Goal: Task Accomplishment & Management: Complete application form

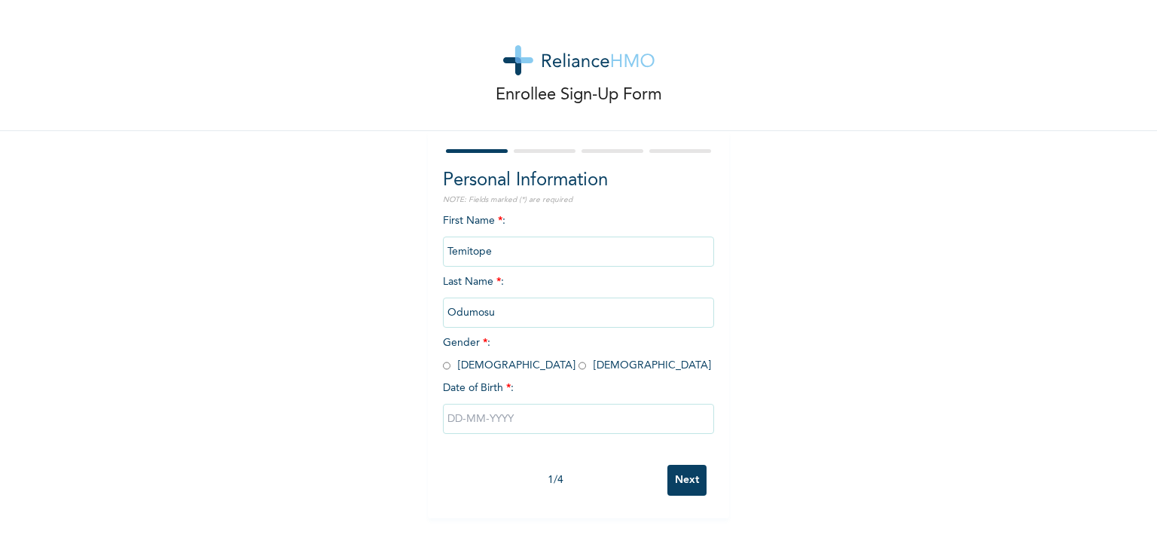
click at [443, 362] on input "radio" at bounding box center [447, 366] width 8 height 14
radio input "true"
click at [456, 420] on input "text" at bounding box center [578, 419] width 271 height 30
select select "7"
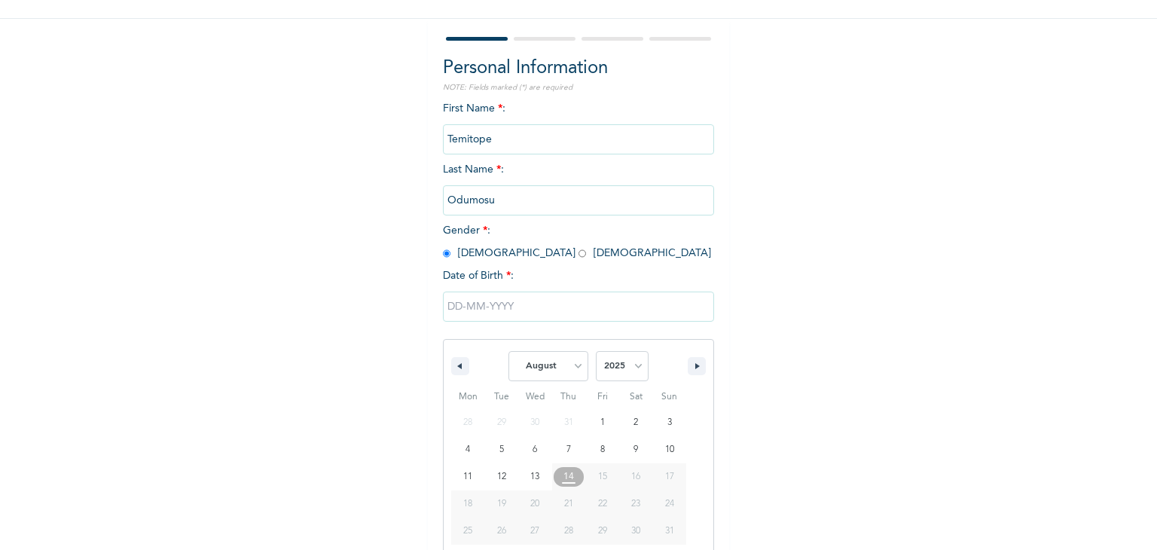
scroll to position [135, 0]
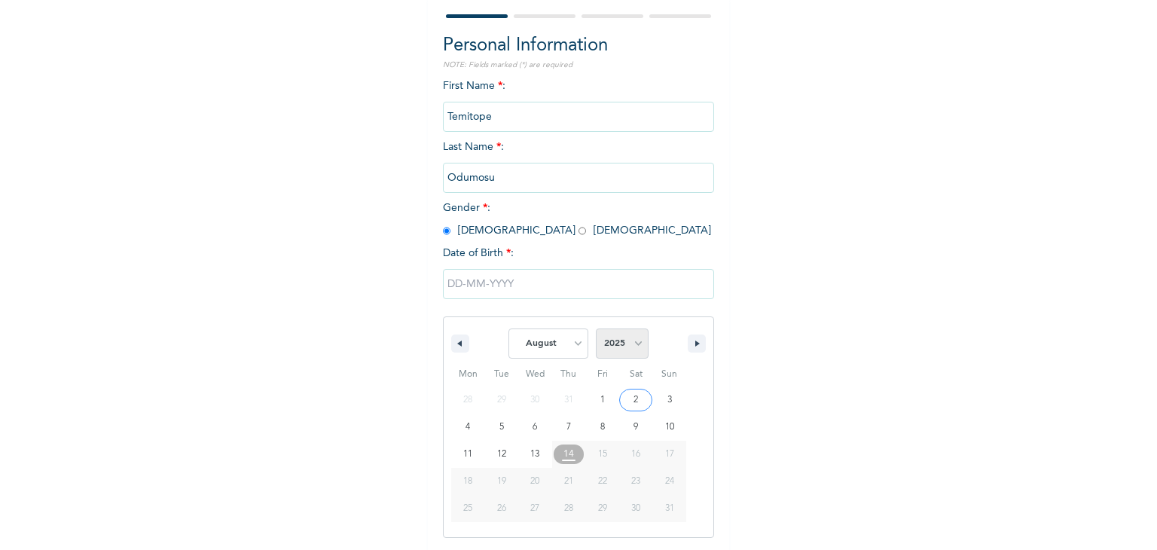
click at [634, 344] on select "2025 2024 2023 2022 2021 2020 2019 2018 2017 2016 2015 2014 2013 2012 2011 2010…" at bounding box center [622, 343] width 53 height 30
select select "1980"
click at [596, 328] on select "2025 2024 2023 2022 2021 2020 2019 2018 2017 2016 2015 2014 2013 2012 2011 2010…" at bounding box center [622, 343] width 53 height 30
click at [571, 340] on select "January February March April May June July August September October November De…" at bounding box center [548, 343] width 80 height 30
select select "5"
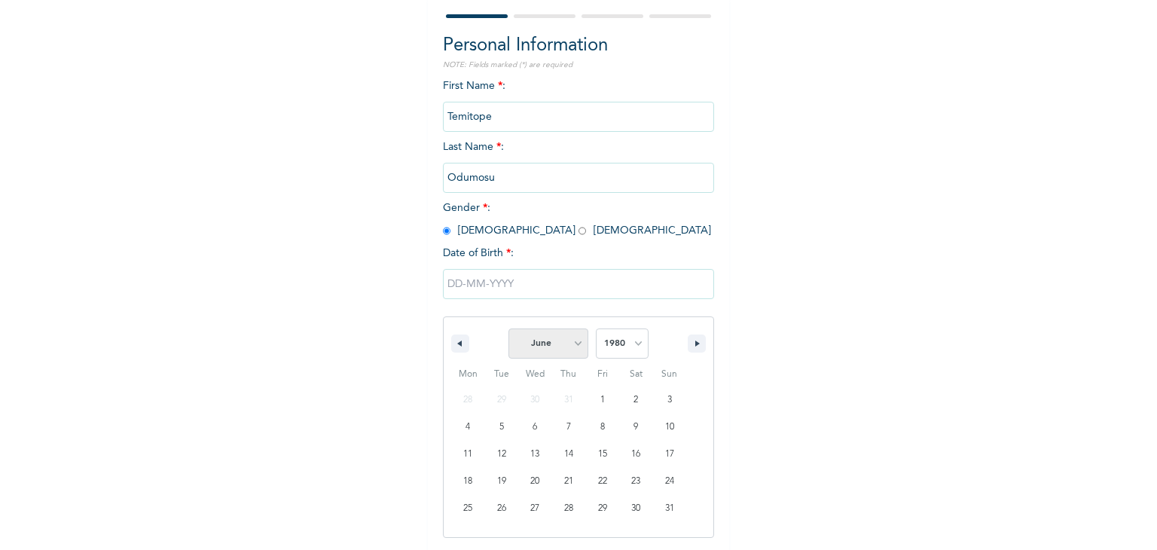
click at [508, 328] on select "January February March April May June July August September October November De…" at bounding box center [548, 343] width 80 height 30
type input "06/27/1980"
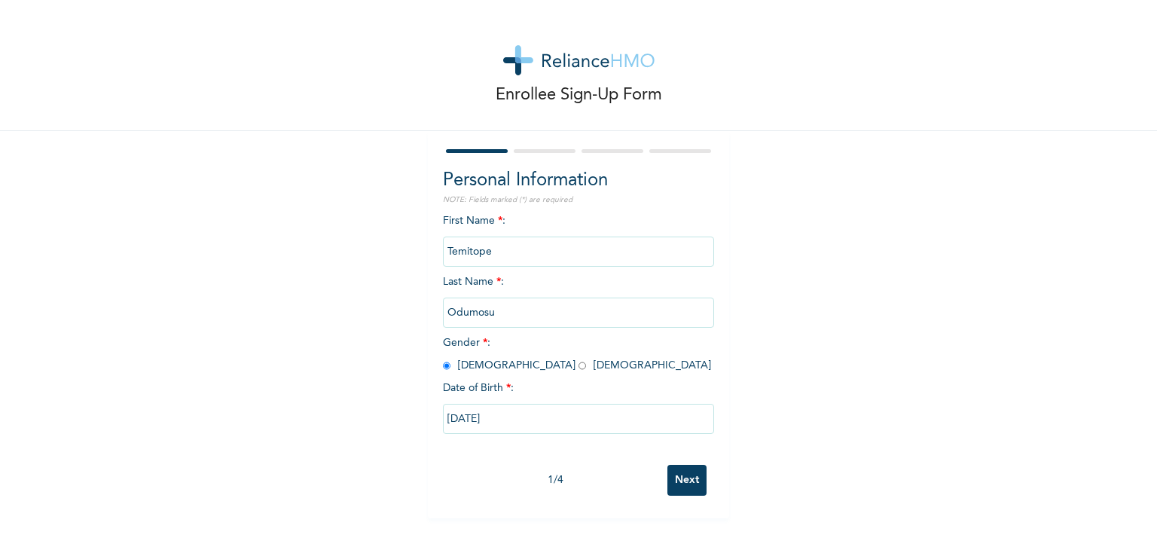
click at [681, 479] on input "Next" at bounding box center [686, 480] width 39 height 31
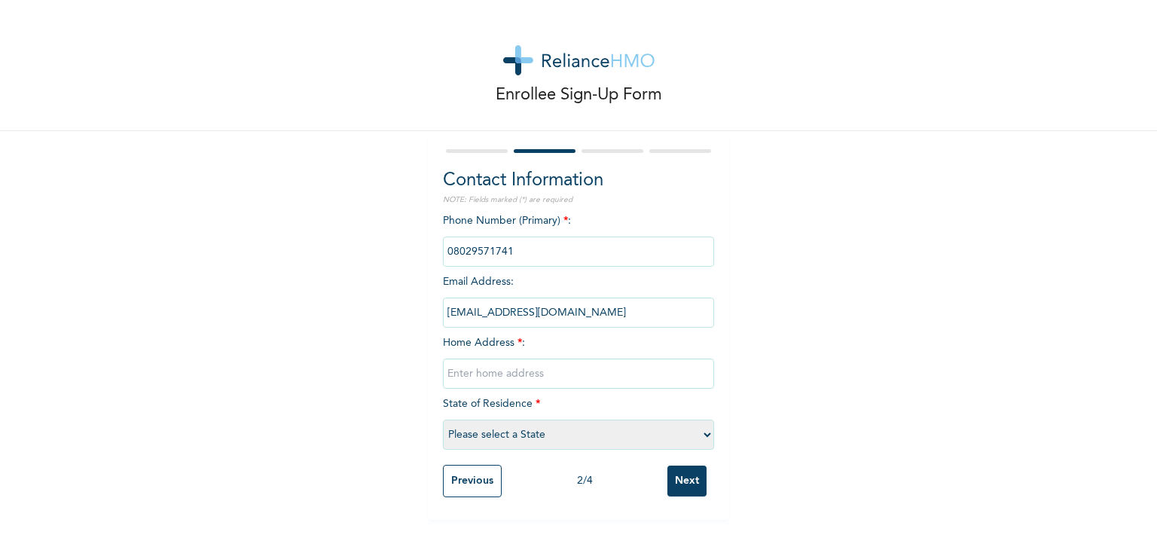
click at [461, 374] on input "text" at bounding box center [578, 374] width 271 height 30
type input "14,Seriki Street, Off Odunsi Street, Bariga"
click at [643, 437] on select "Please select a State Abia Abuja (FCT) Adamawa Akwa Ibom Anambra Bauchi Bayelsa…" at bounding box center [578, 435] width 271 height 30
select select "25"
click at [443, 420] on select "Please select a State Abia Abuja (FCT) Adamawa Akwa Ibom Anambra Bauchi Bayelsa…" at bounding box center [578, 435] width 271 height 30
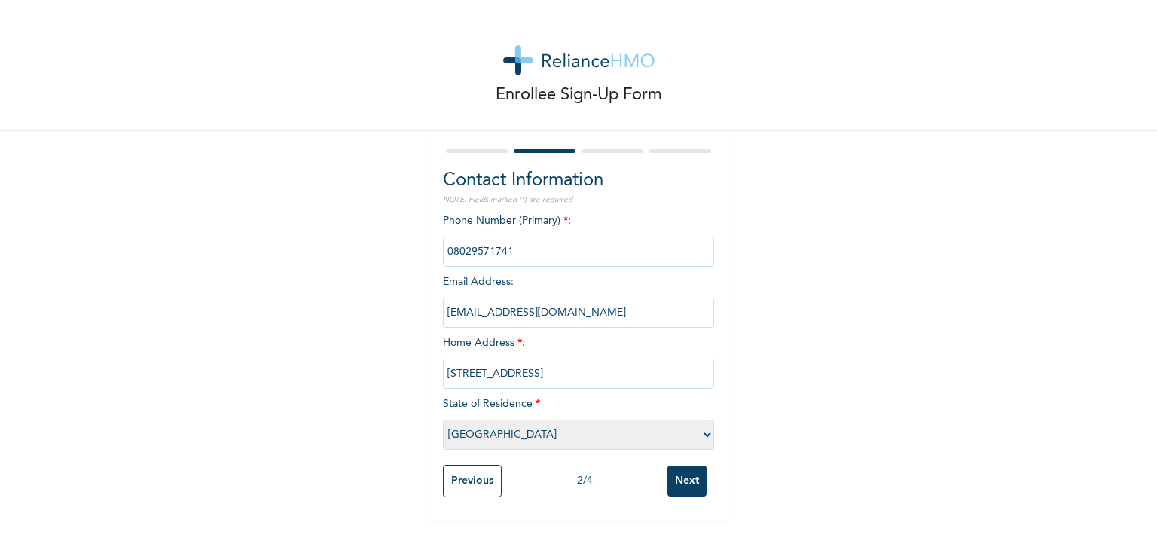
click at [690, 477] on input "Next" at bounding box center [686, 481] width 39 height 31
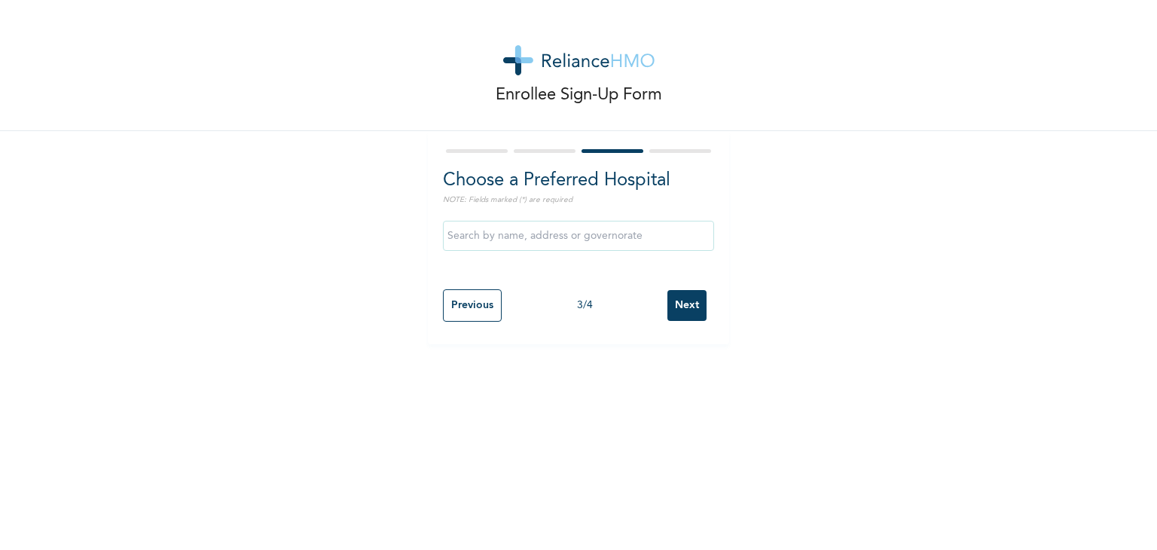
click at [481, 236] on input "text" at bounding box center [578, 236] width 271 height 30
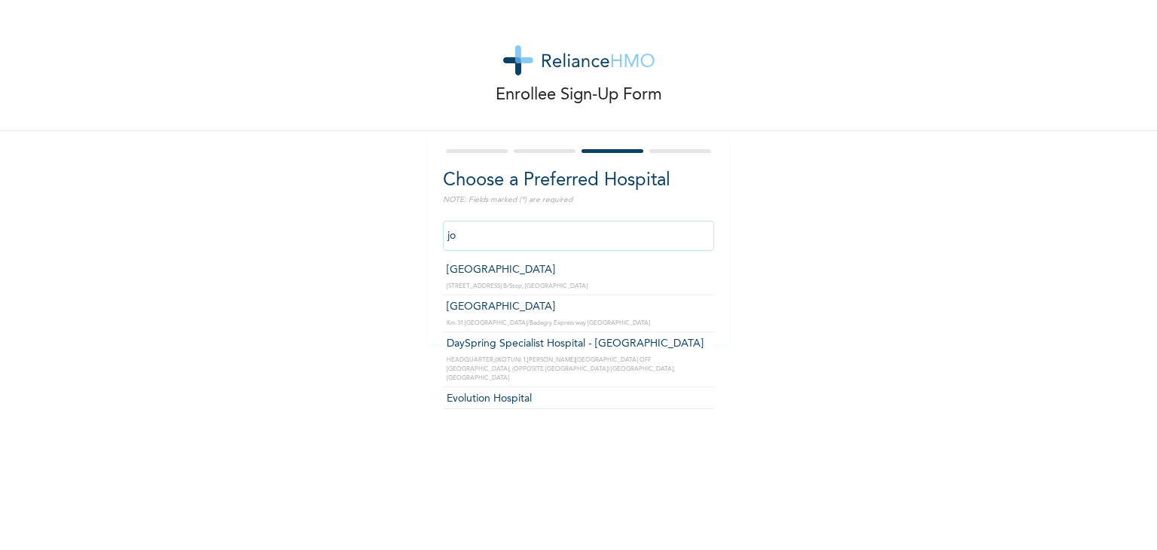
type input "j"
type input "a"
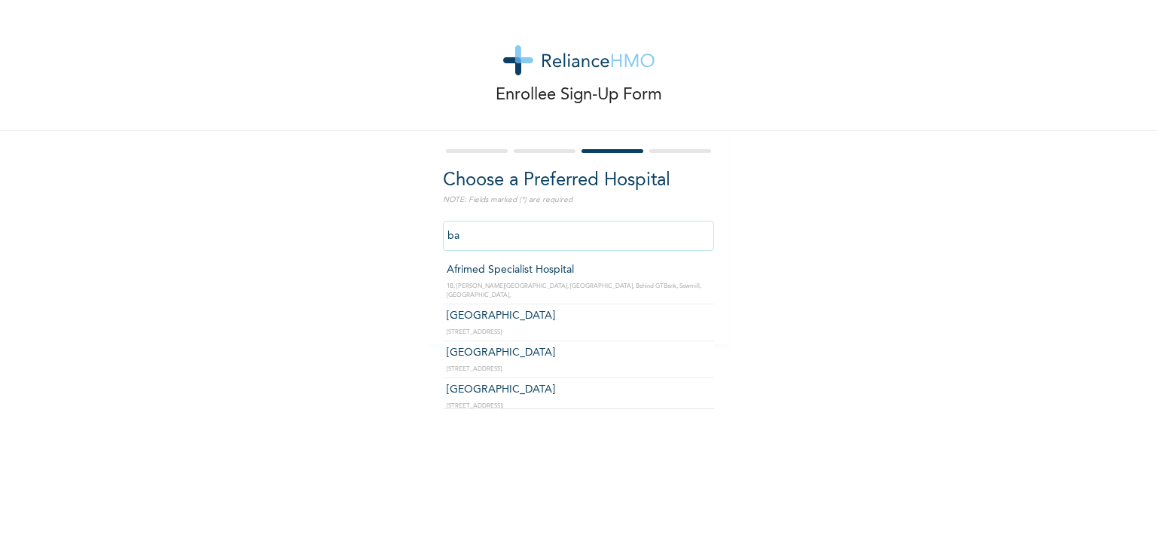
type input "b"
type input "i"
type input "g"
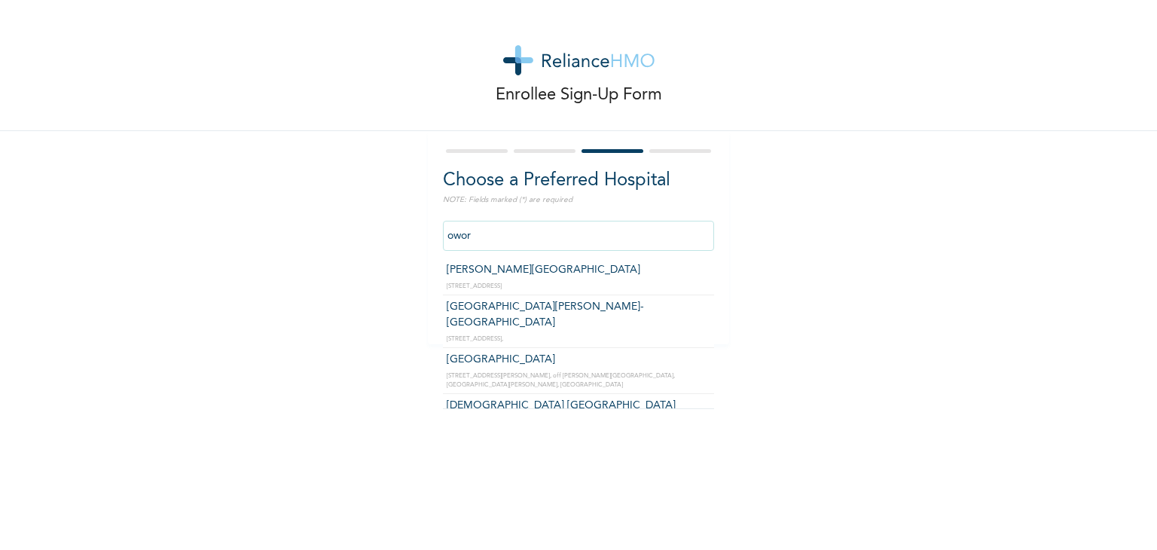
drag, startPoint x: 484, startPoint y: 236, endPoint x: 384, endPoint y: 221, distance: 100.6
click at [384, 221] on div "Enrollee Sign-Up Form Choose a Preferred Hospital NOTE: Fields marked (*) are r…" at bounding box center [578, 172] width 1157 height 344
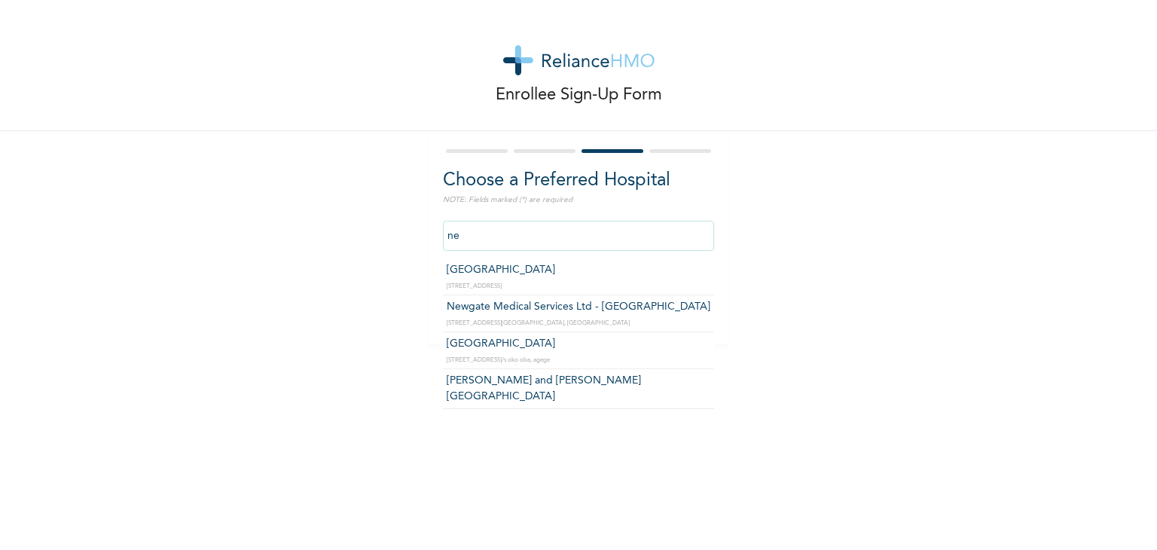
type input "n"
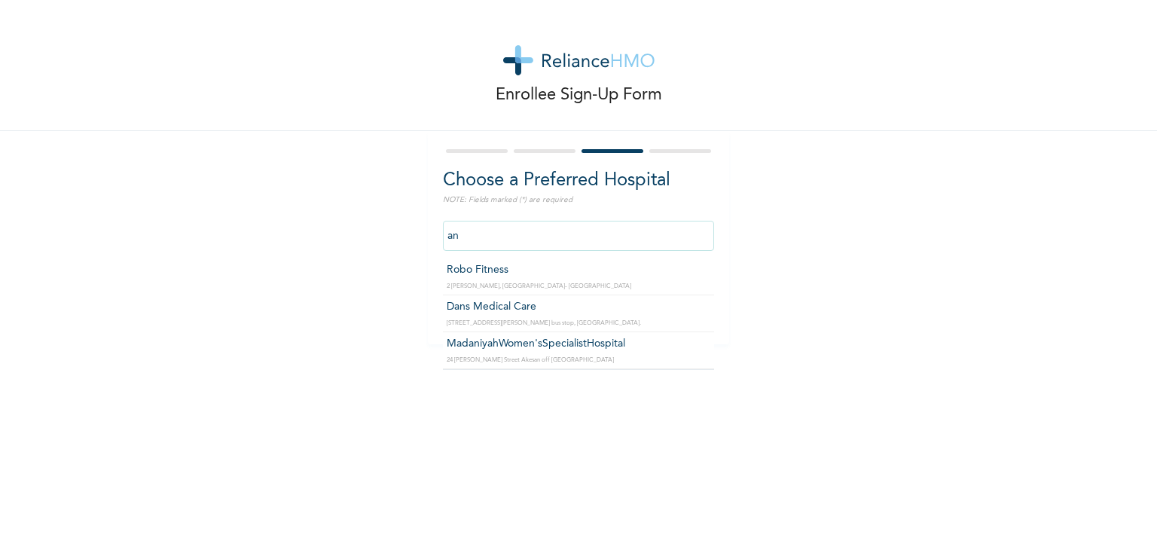
type input "a"
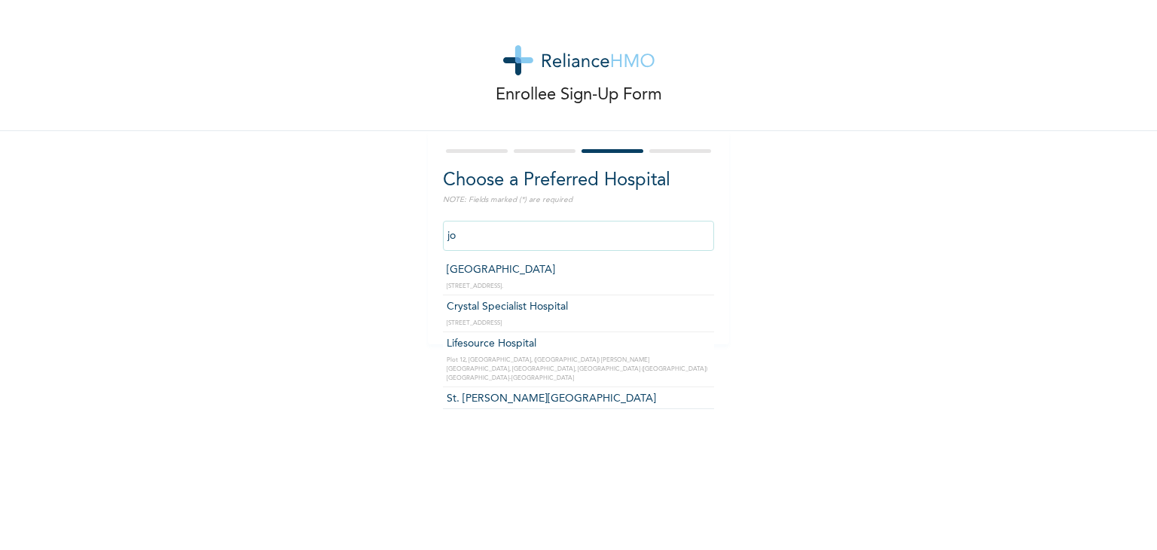
type input "j"
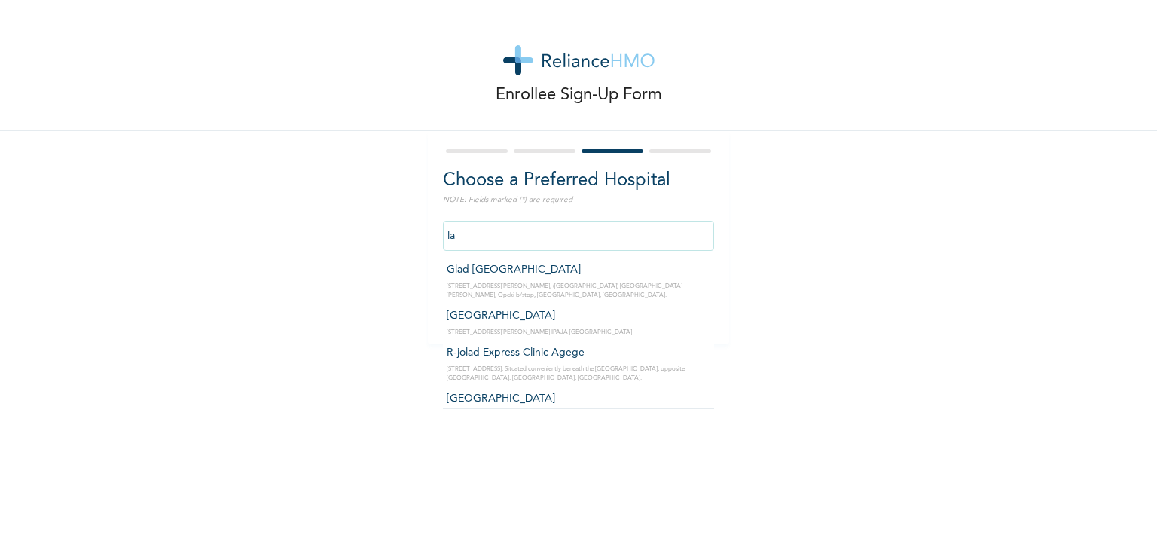
type input "l"
type input "p"
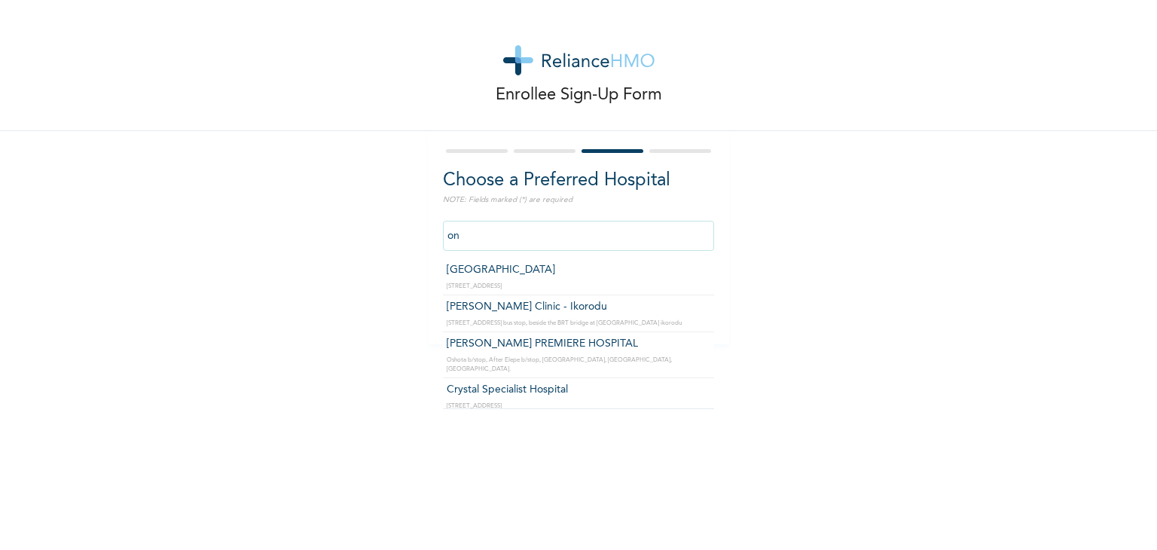
type input "o"
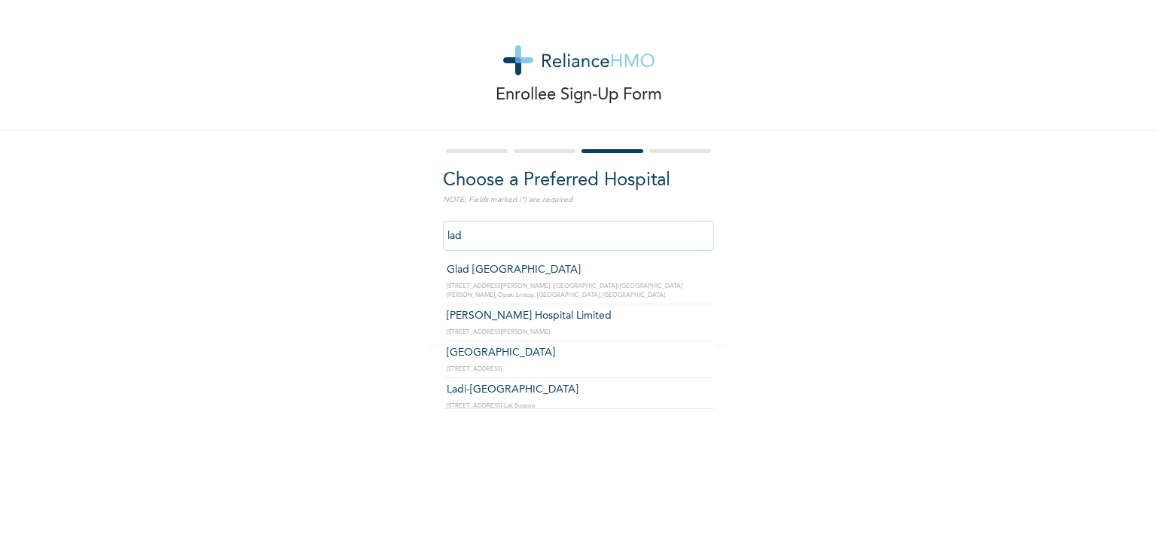
type input "Ladi-[GEOGRAPHIC_DATA]"
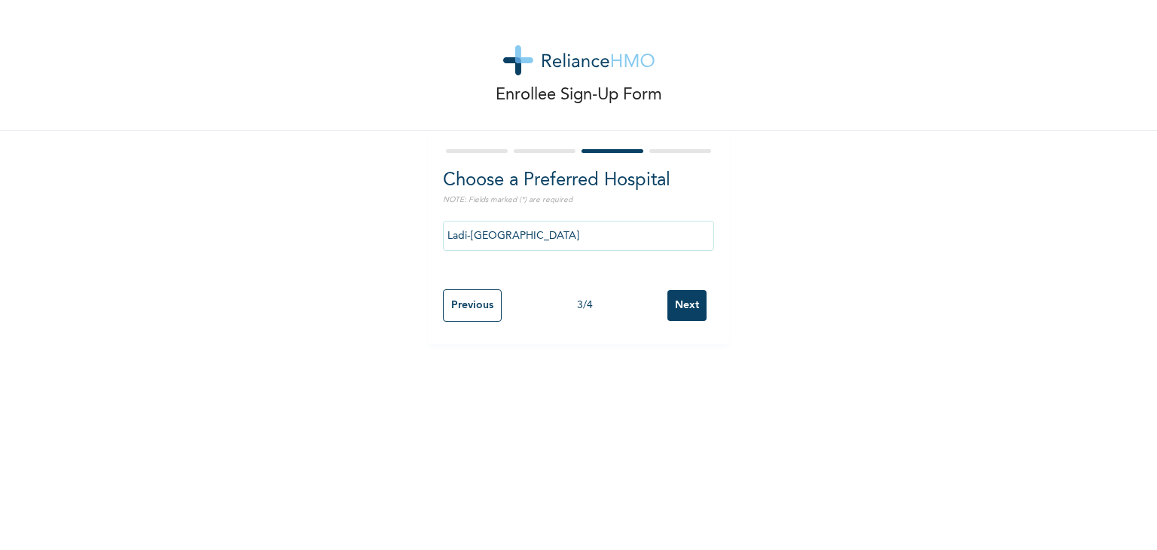
click at [681, 295] on input "Next" at bounding box center [686, 305] width 39 height 31
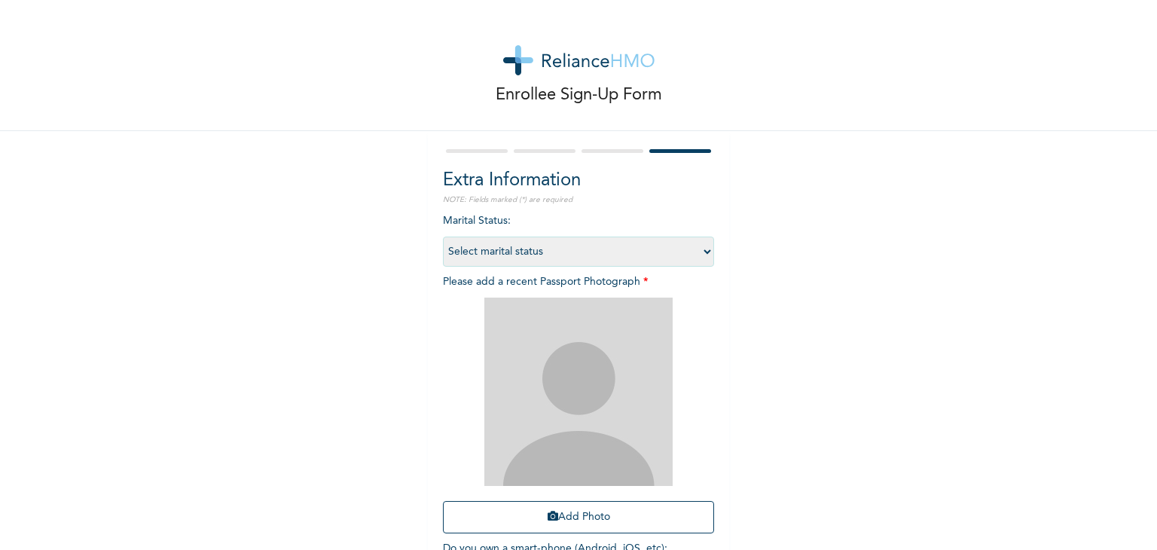
click at [490, 251] on select "Select marital status Single Married Divorced Widow/Widower" at bounding box center [578, 252] width 271 height 30
select select "2"
click at [443, 237] on select "Select marital status Single Married Divorced Widow/Widower" at bounding box center [578, 252] width 271 height 30
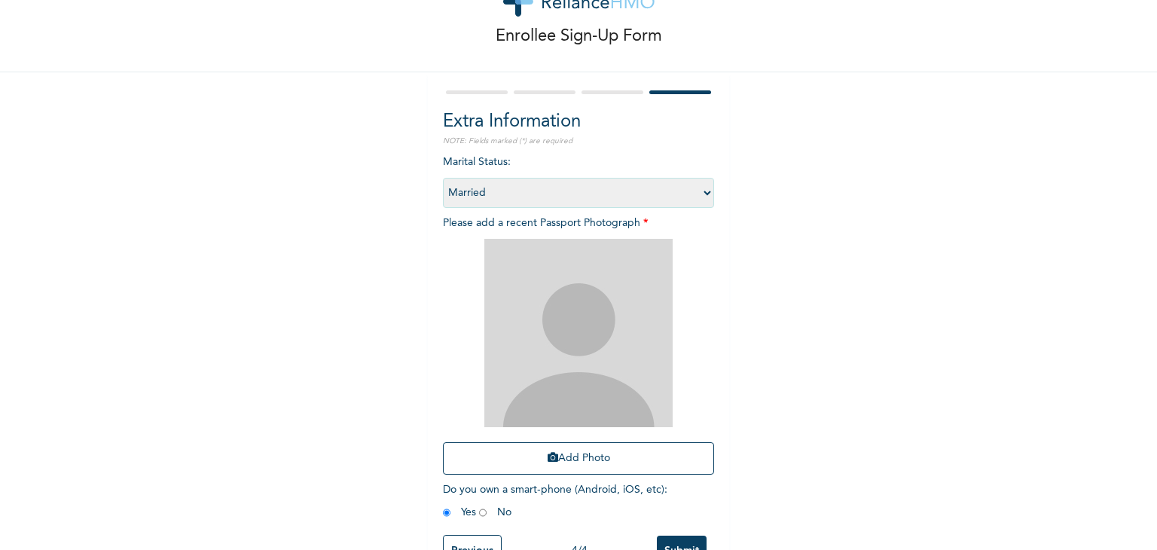
scroll to position [109, 0]
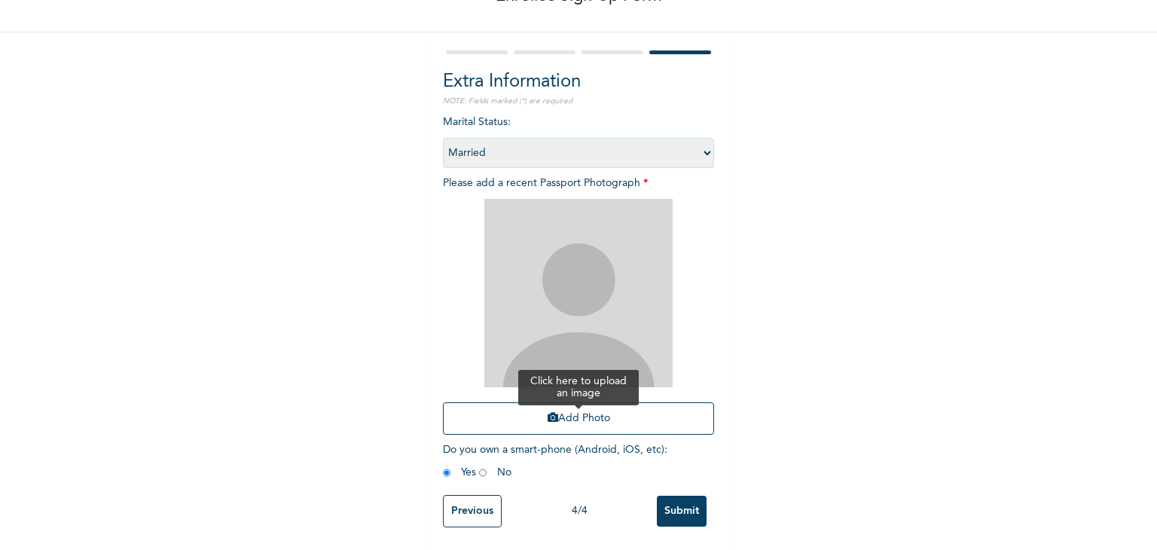
click at [579, 408] on button "Add Photo" at bounding box center [578, 418] width 271 height 32
click at [793, 478] on div "Enrollee Sign-Up Form Extra Information NOTE: Fields marked (*) are required Ma…" at bounding box center [578, 225] width 1157 height 649
click at [578, 411] on button "Add Photo" at bounding box center [578, 418] width 271 height 32
click at [596, 414] on button "Add Photo" at bounding box center [578, 418] width 271 height 32
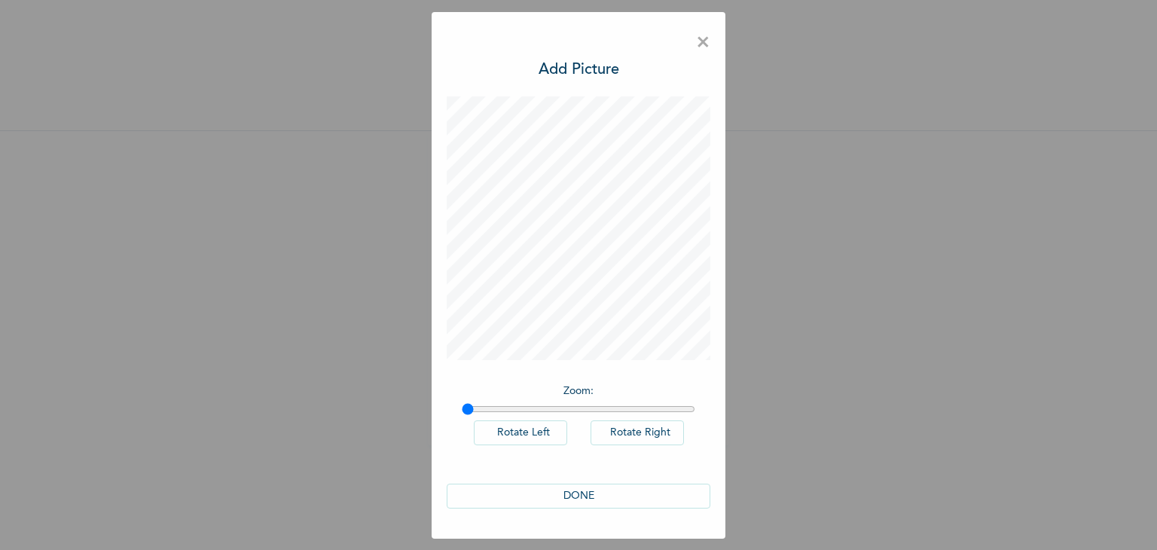
click at [583, 496] on button "DONE" at bounding box center [579, 496] width 264 height 25
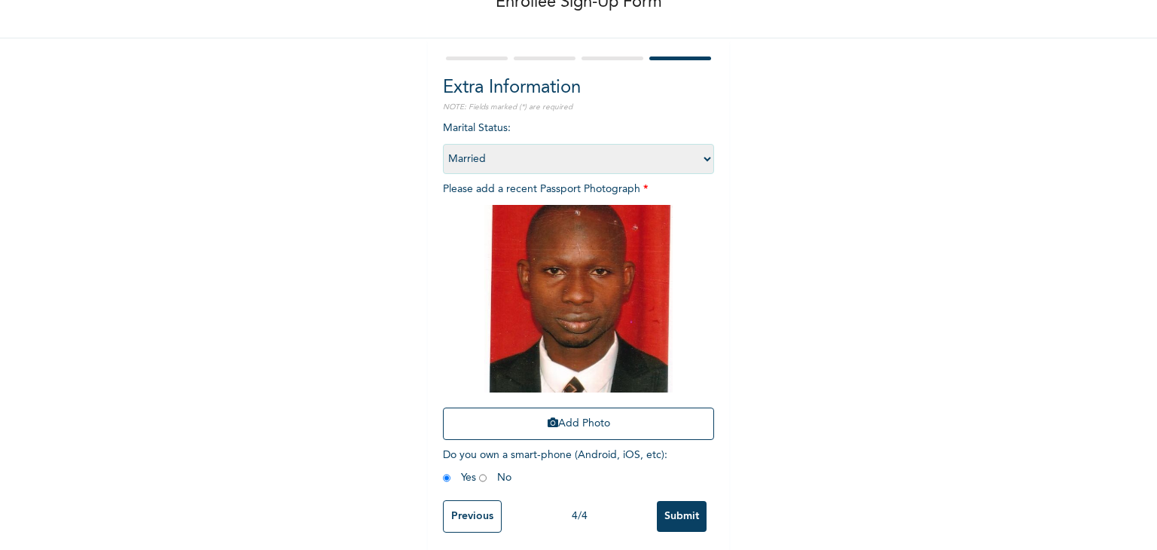
scroll to position [93, 0]
click at [585, 456] on span "Do you own a smart-phone (Android, iOS, etc) : Yes No" at bounding box center [555, 465] width 224 height 33
click at [673, 511] on input "Submit" at bounding box center [682, 515] width 50 height 31
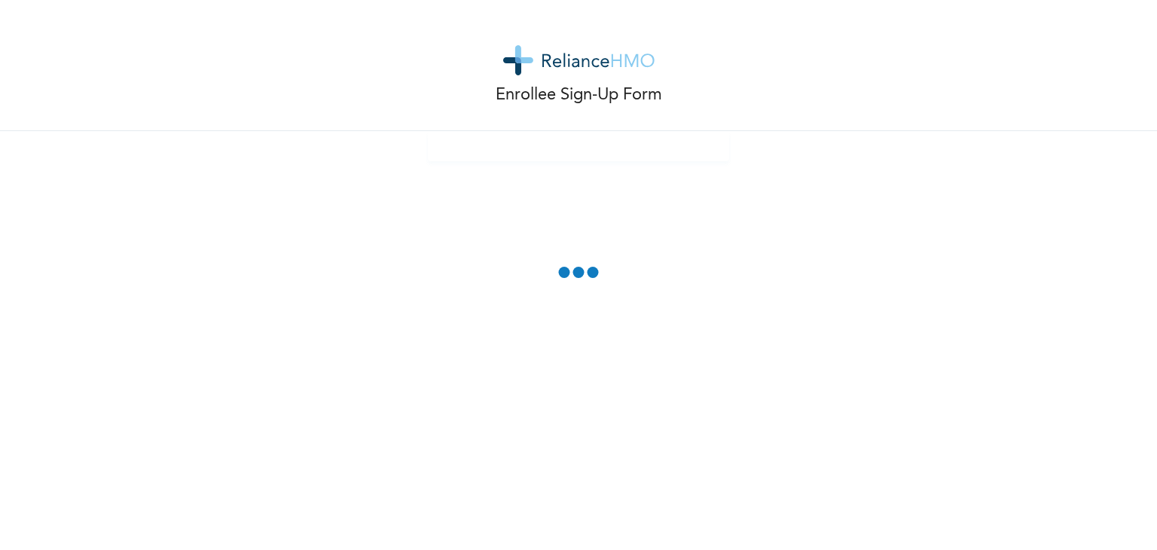
scroll to position [0, 0]
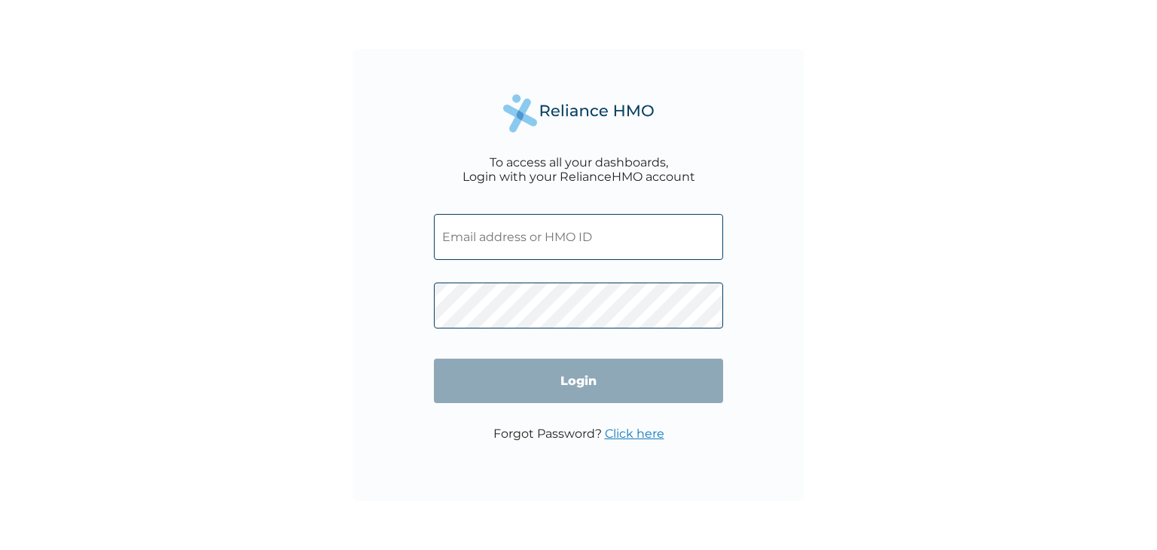
click at [484, 240] on input "text" at bounding box center [578, 237] width 289 height 46
paste input "SWF/10570/A Password: GAJrQv8s1o"
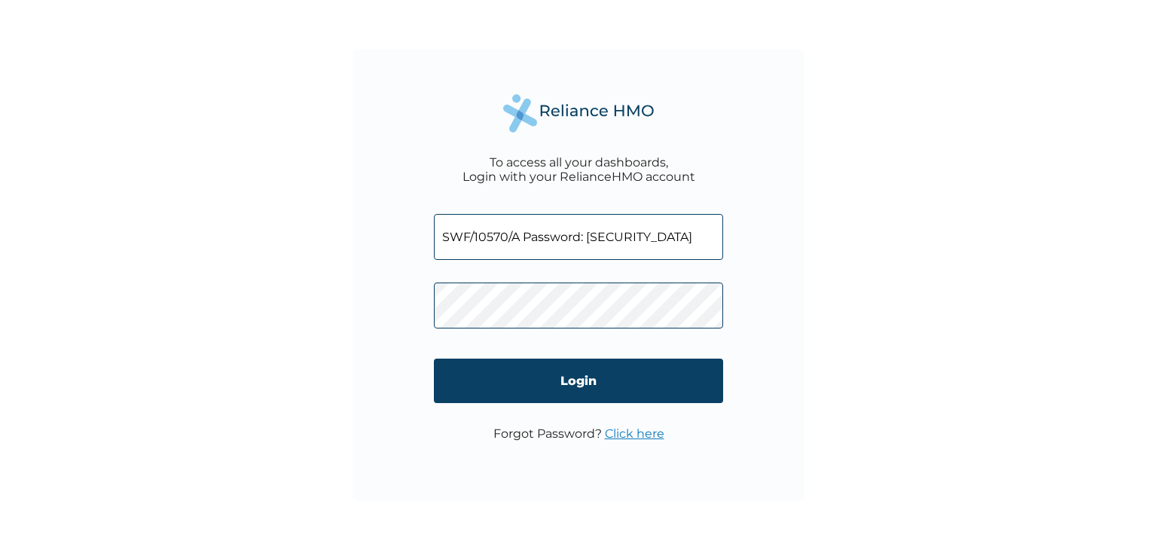
click at [587, 237] on input "SWF/10570/A Password: GAJrQv8s1o" at bounding box center [578, 237] width 289 height 46
drag, startPoint x: 521, startPoint y: 233, endPoint x: 609, endPoint y: 242, distance: 87.8
click at [609, 242] on input "SWF/10570/A GAJrQv8s1o" at bounding box center [578, 237] width 289 height 46
type input "SWF/10570/A"
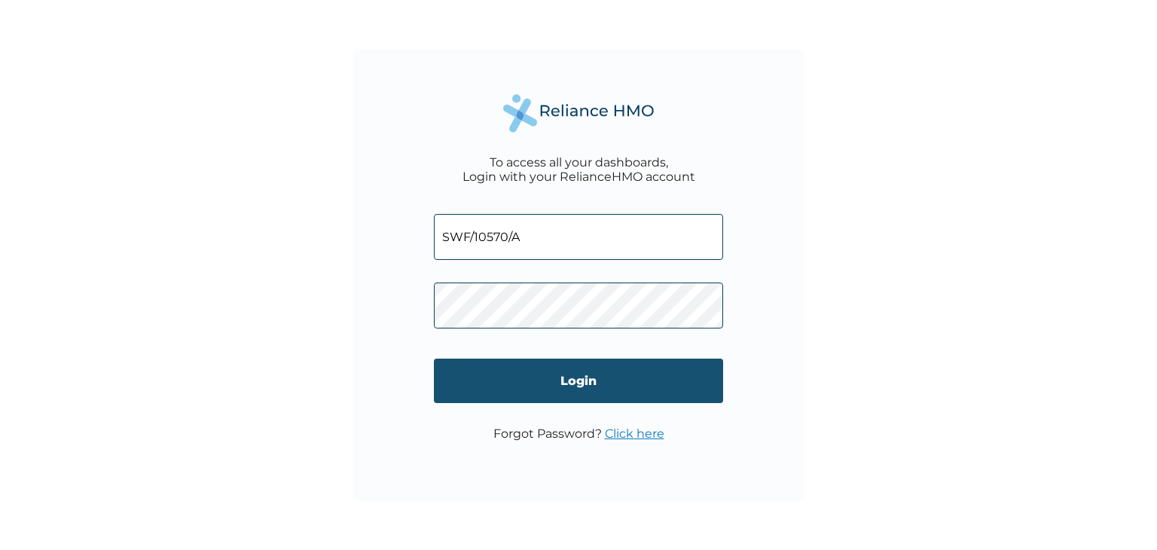
click at [580, 382] on input "Login" at bounding box center [578, 381] width 289 height 44
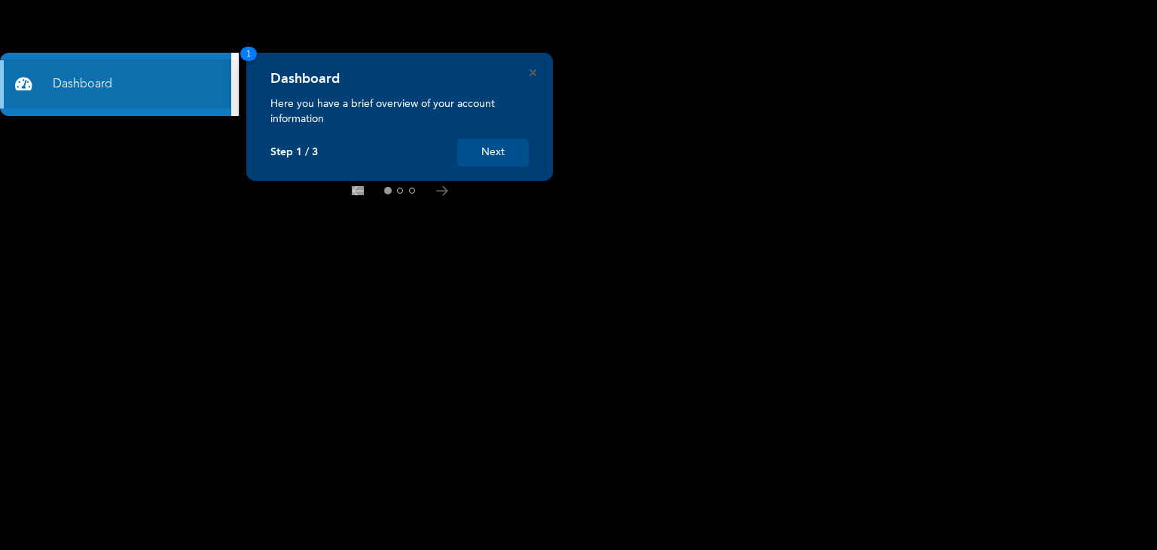
click at [493, 150] on button "Next" at bounding box center [493, 153] width 72 height 28
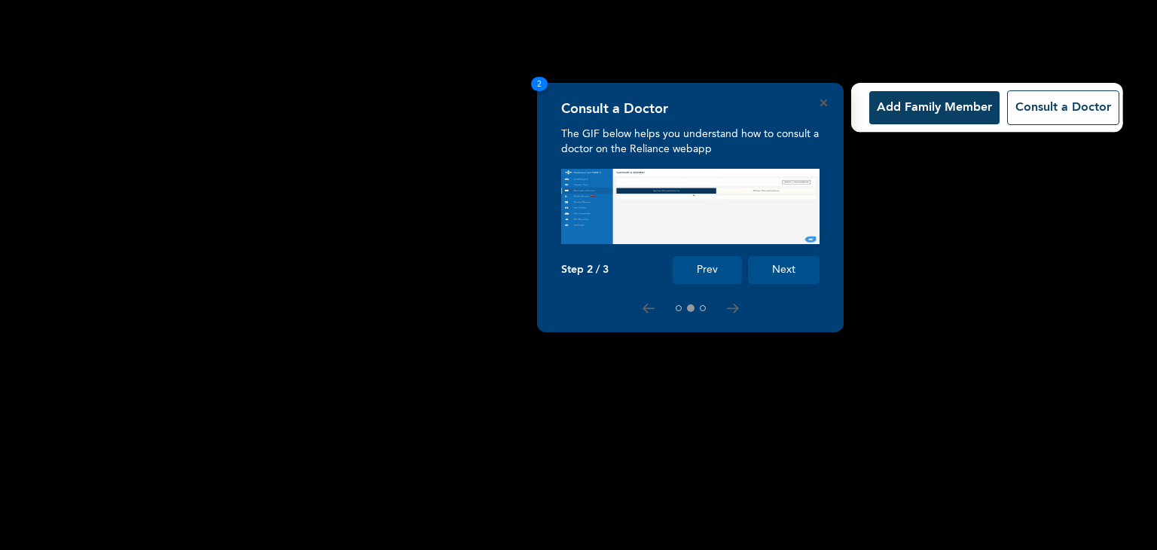
click at [921, 102] on button "Add Family Member" at bounding box center [934, 107] width 130 height 33
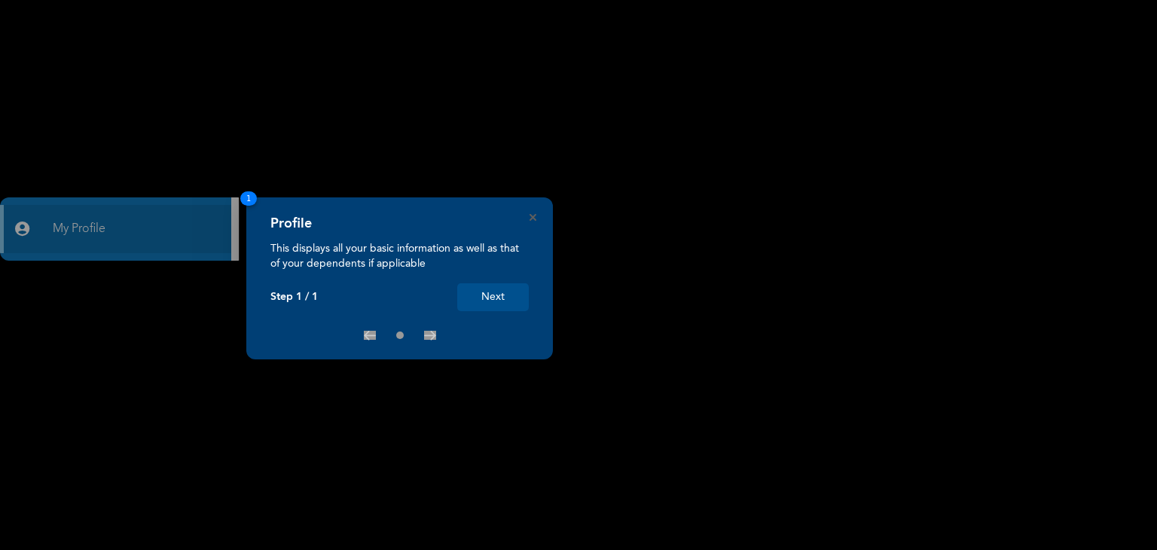
click at [497, 293] on button "Next" at bounding box center [493, 297] width 72 height 28
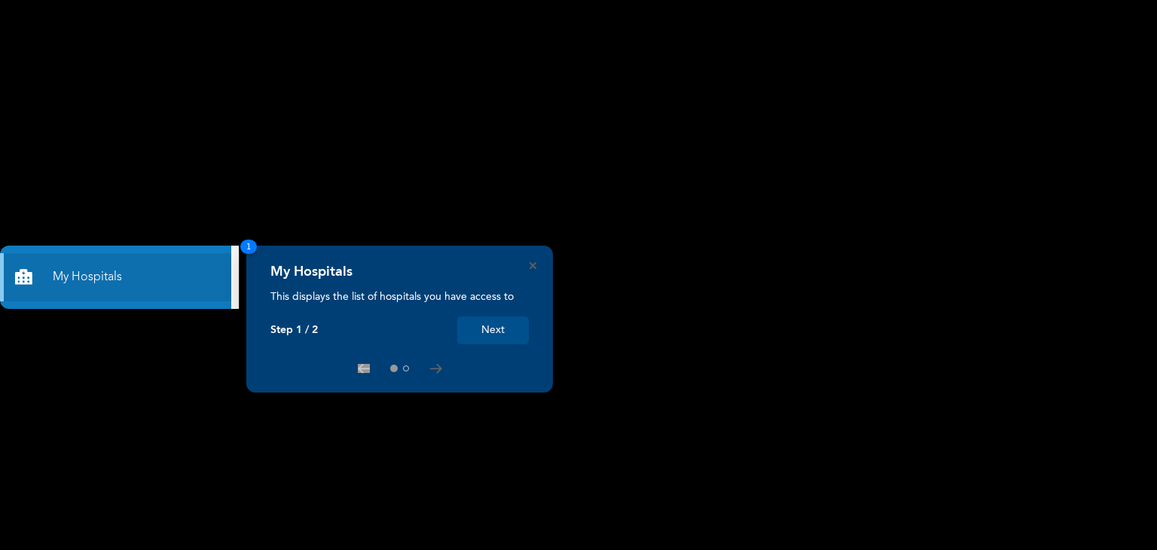
click at [498, 328] on button "Next" at bounding box center [493, 330] width 72 height 28
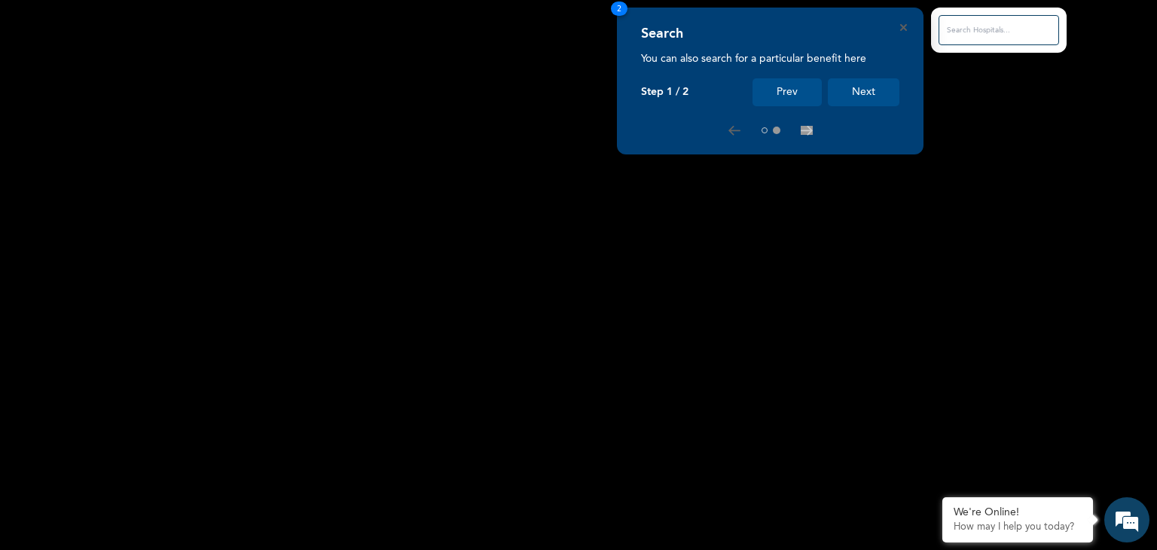
click at [969, 26] on input "text" at bounding box center [999, 30] width 121 height 30
click at [866, 93] on button "Next" at bounding box center [864, 92] width 72 height 28
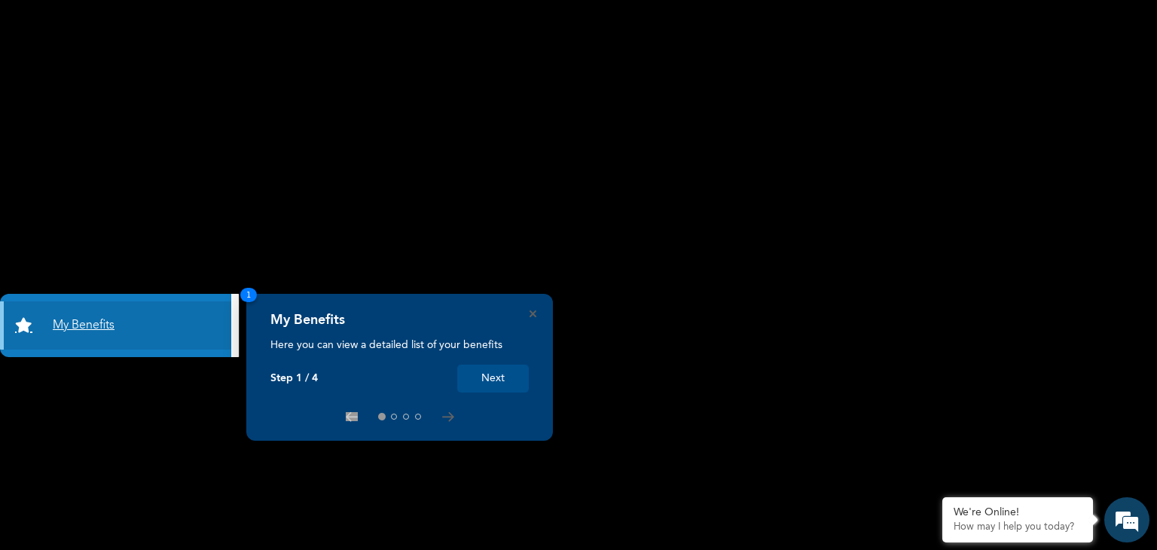
click at [73, 324] on link "My Benefits" at bounding box center [115, 325] width 231 height 48
click at [76, 332] on link "My Benefits" at bounding box center [115, 325] width 231 height 48
click at [491, 374] on button "Next" at bounding box center [493, 379] width 72 height 28
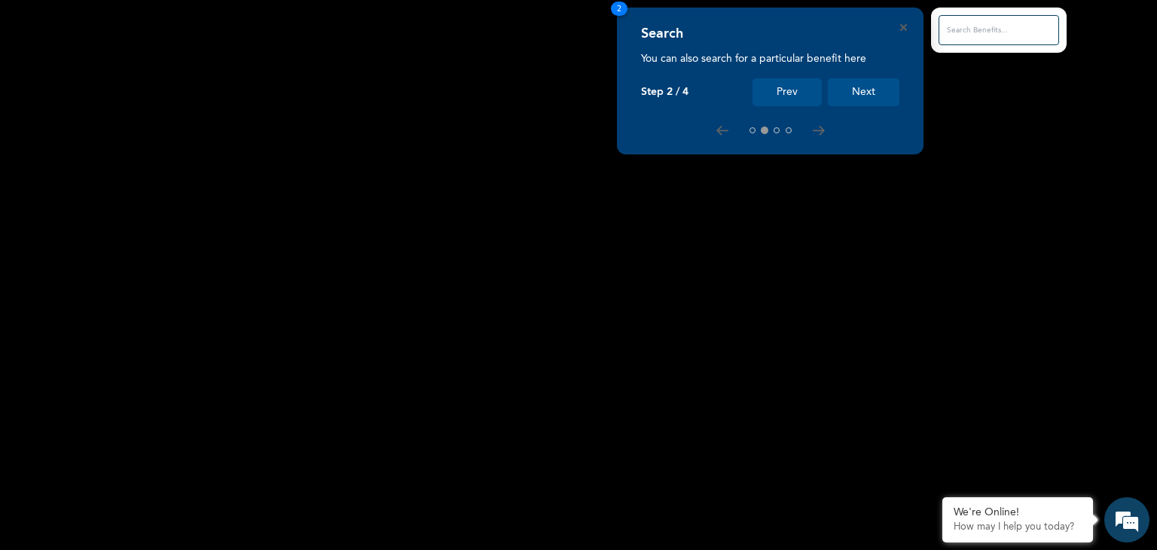
click at [868, 93] on button "Next" at bounding box center [864, 92] width 72 height 28
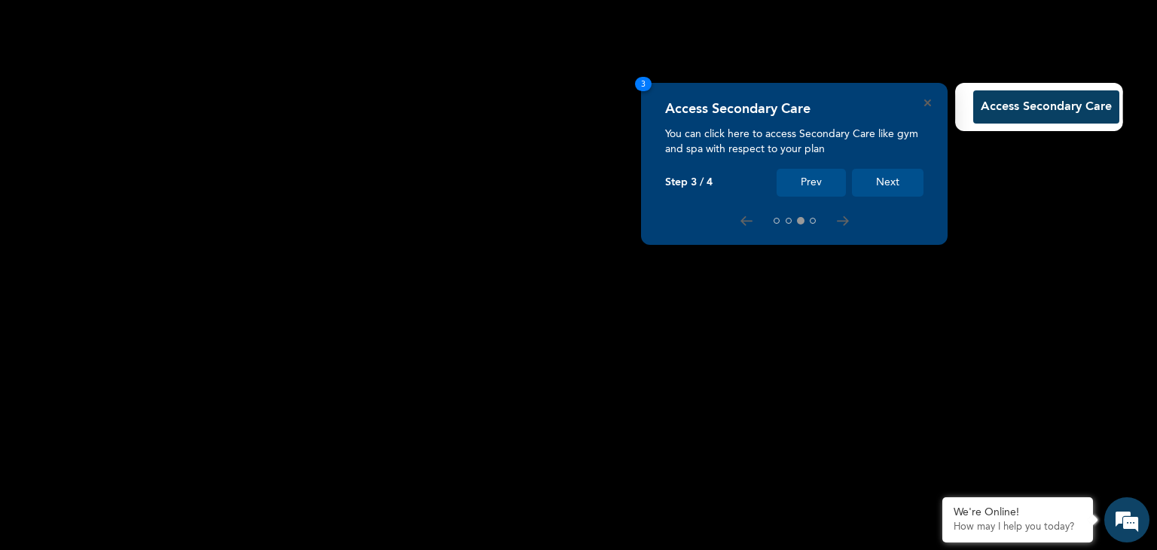
click at [901, 173] on button "Next" at bounding box center [888, 183] width 72 height 28
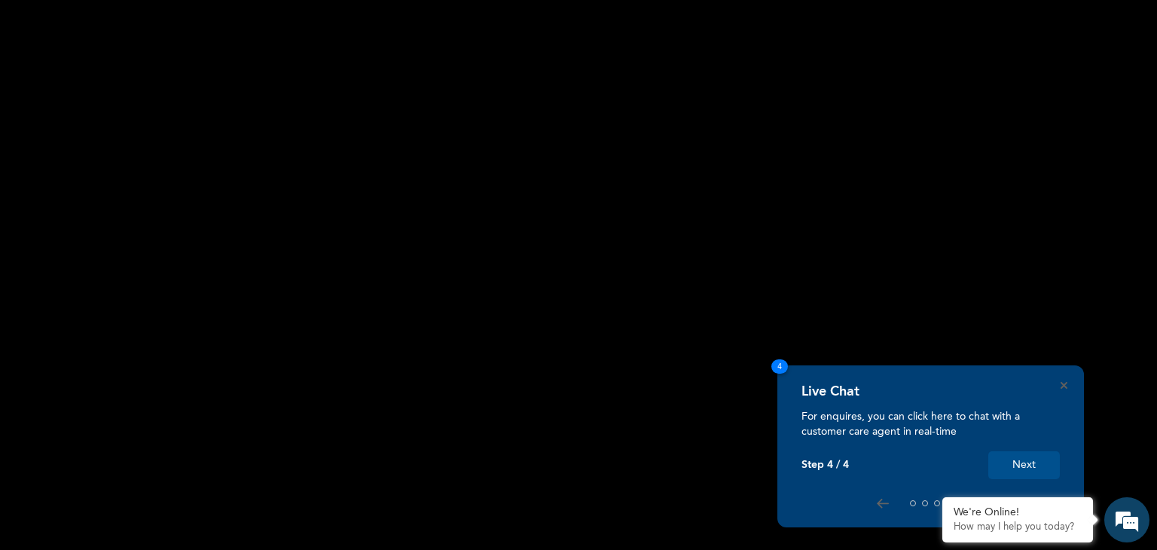
click at [1021, 456] on button "Next" at bounding box center [1024, 465] width 72 height 28
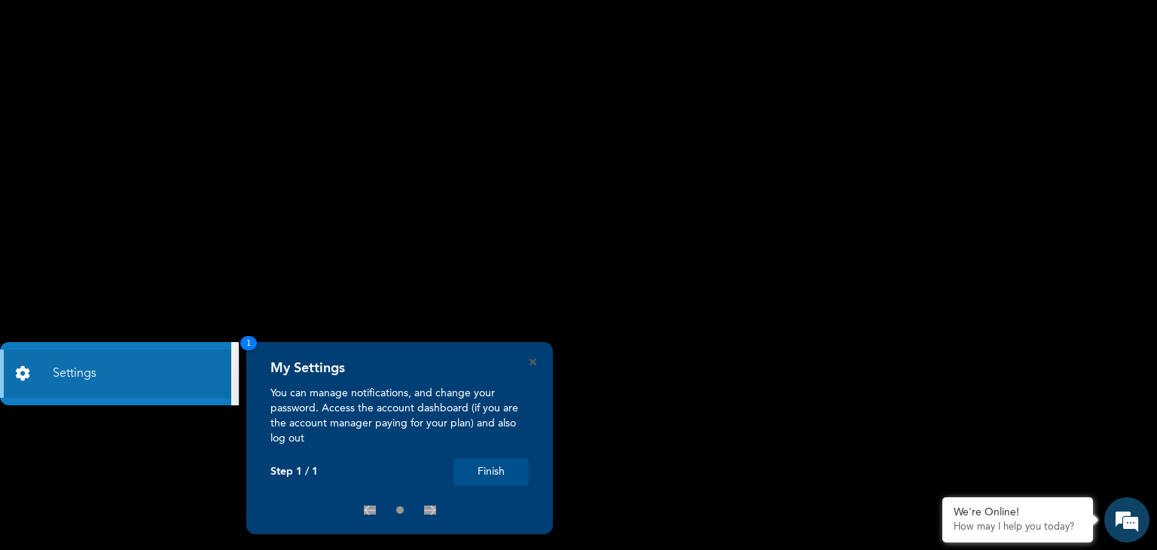
click at [489, 469] on button "Finish" at bounding box center [490, 472] width 75 height 28
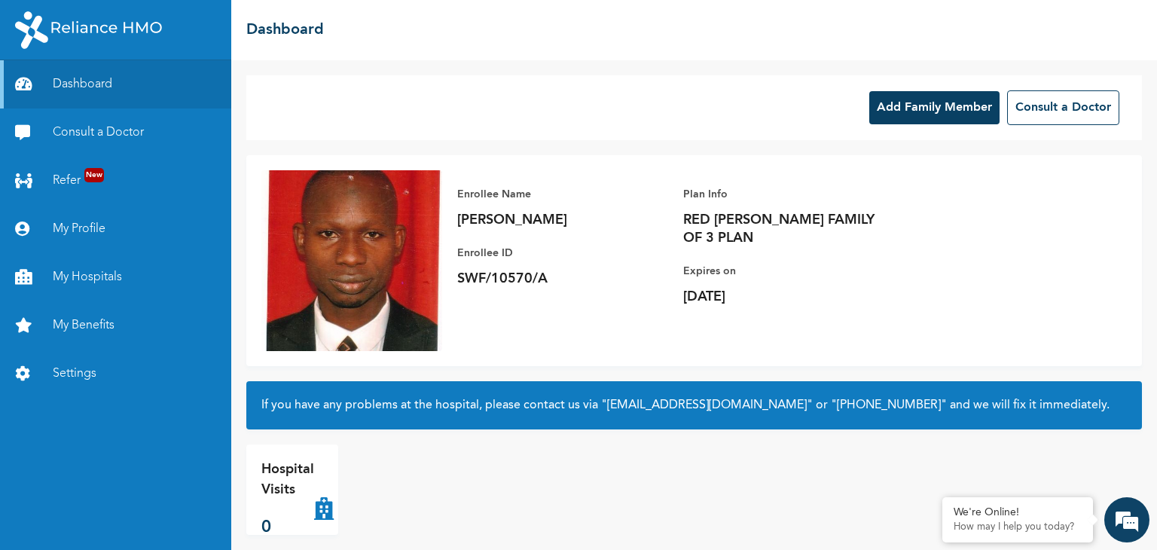
click at [911, 111] on button "Add Family Member" at bounding box center [934, 107] width 130 height 33
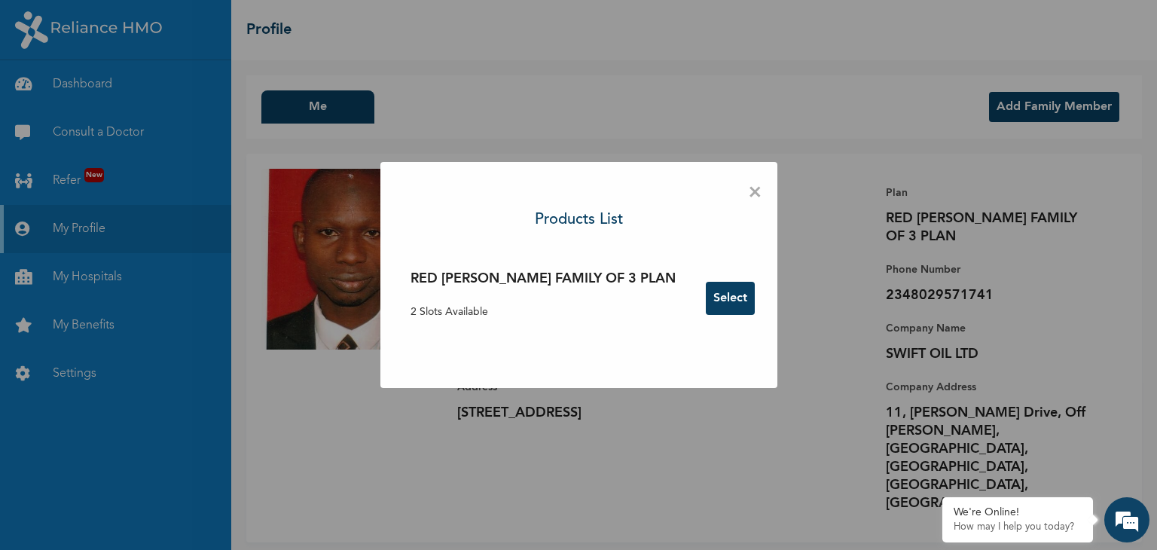
click at [706, 296] on button "Select" at bounding box center [730, 298] width 49 height 33
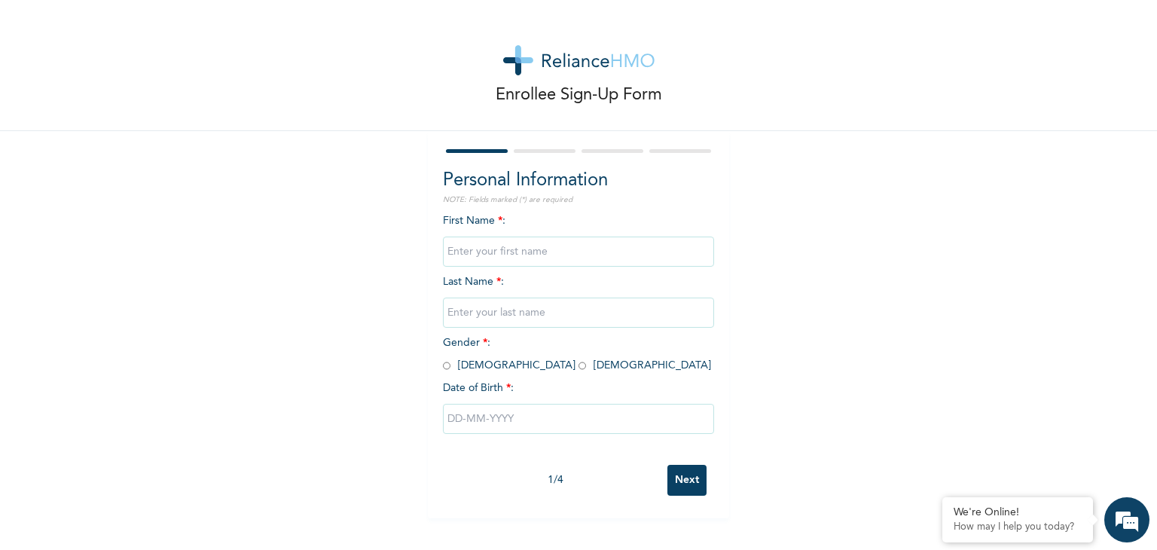
click at [455, 255] on input "text" at bounding box center [578, 252] width 271 height 30
type input "Temitope"
click at [458, 314] on input "text" at bounding box center [578, 313] width 271 height 30
type input "Odumosu"
click at [443, 368] on input "radio" at bounding box center [447, 366] width 8 height 14
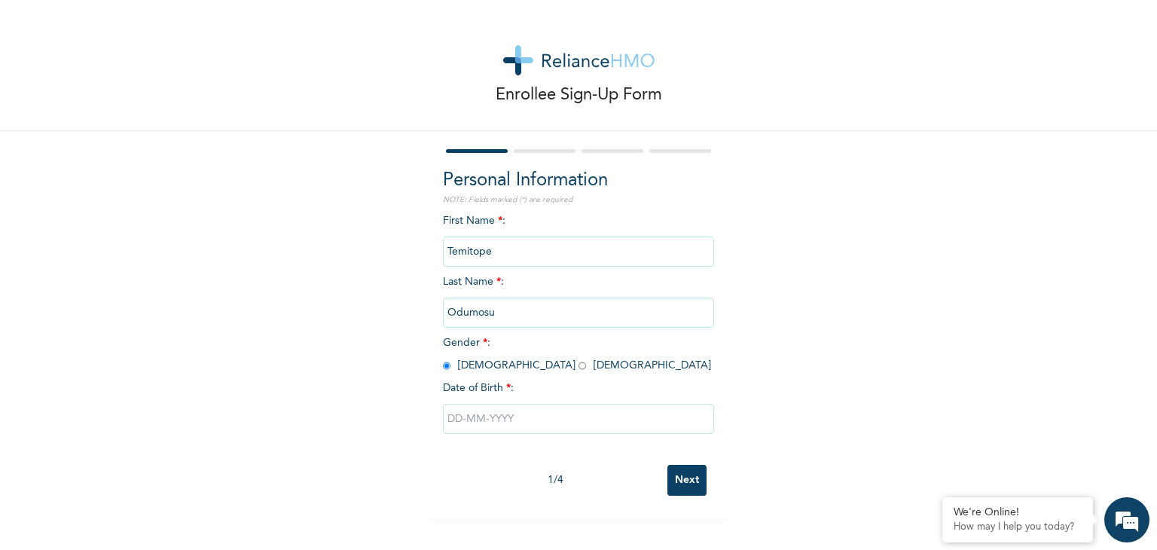
radio input "true"
click at [477, 423] on input "text" at bounding box center [578, 419] width 271 height 30
select select "7"
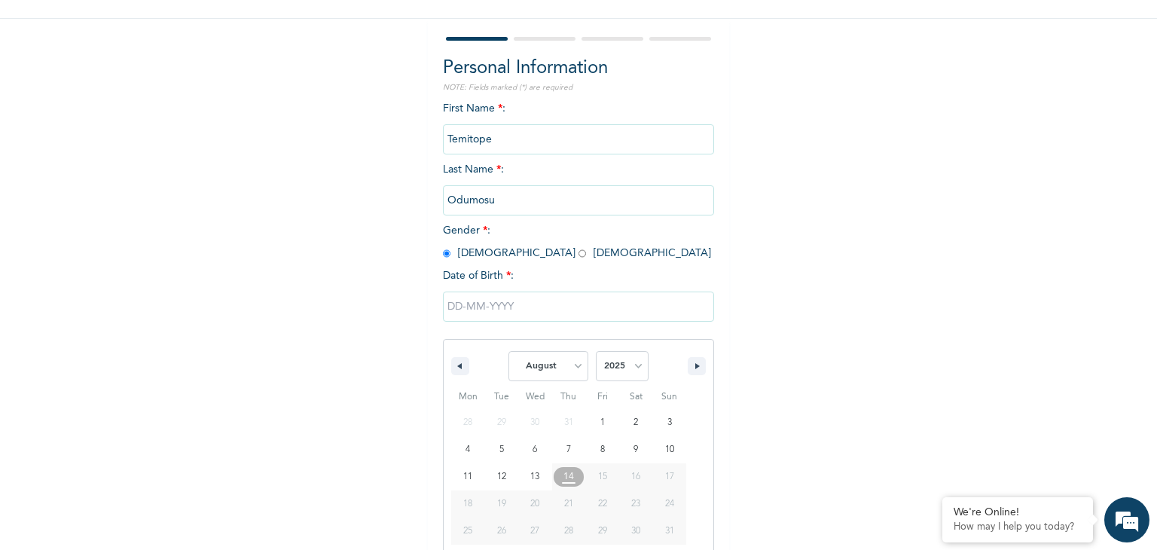
scroll to position [135, 0]
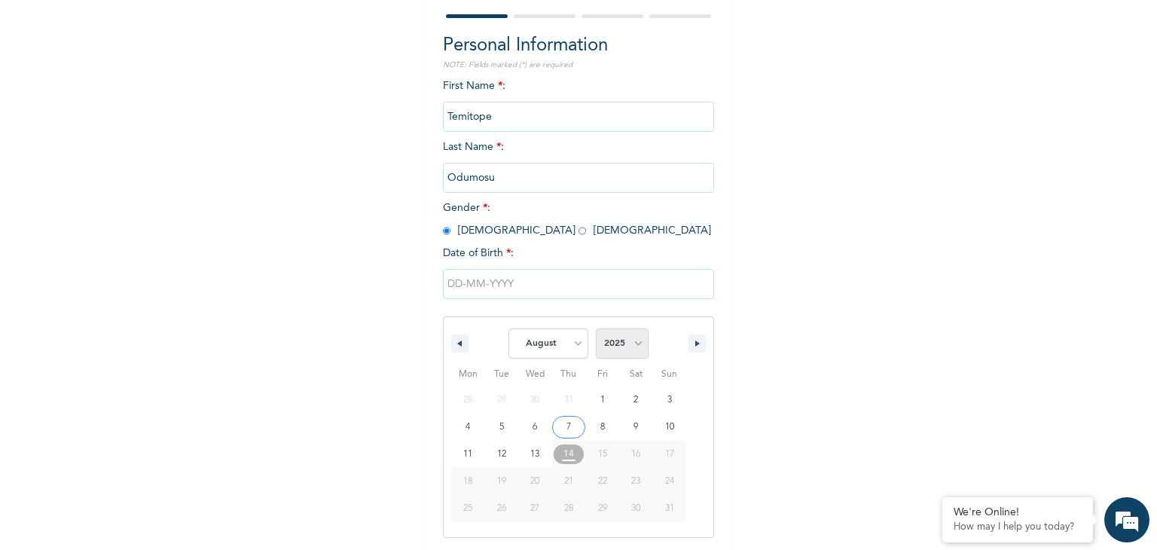
click at [632, 343] on select "2025 2024 2023 2022 2021 2020 2019 2018 2017 2016 2015 2014 2013 2012 2011 2010…" at bounding box center [622, 343] width 53 height 30
select select "1980"
click at [596, 328] on select "2025 2024 2023 2022 2021 2020 2019 2018 2017 2016 2015 2014 2013 2012 2011 2010…" at bounding box center [622, 343] width 53 height 30
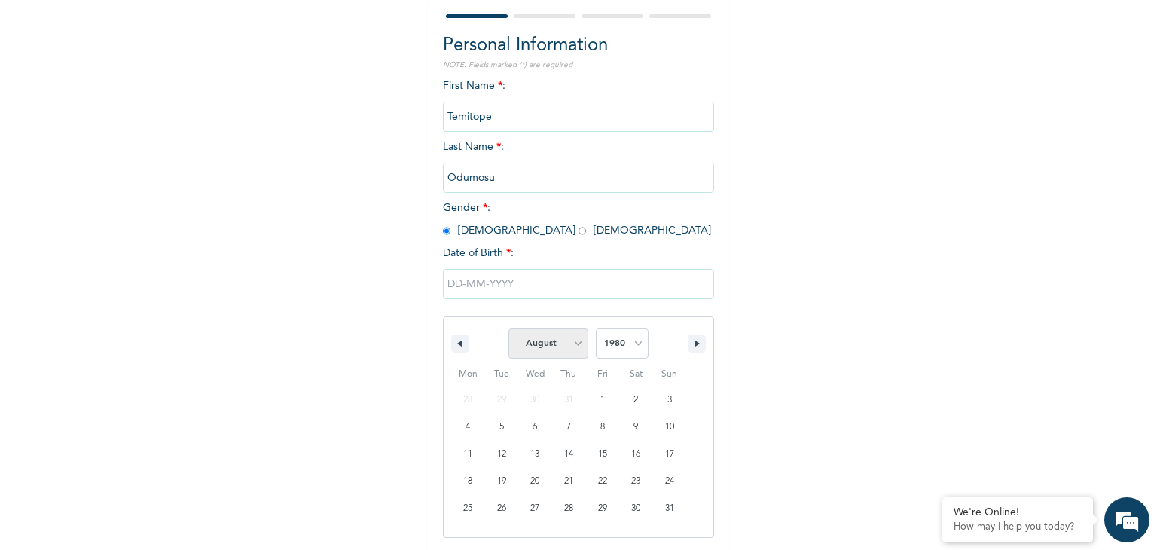
click at [574, 343] on select "January February March April May June July August September October November De…" at bounding box center [548, 343] width 80 height 30
select select "5"
click at [508, 328] on select "January February March April May June July August September October November De…" at bounding box center [548, 343] width 80 height 30
type input "[DATE]"
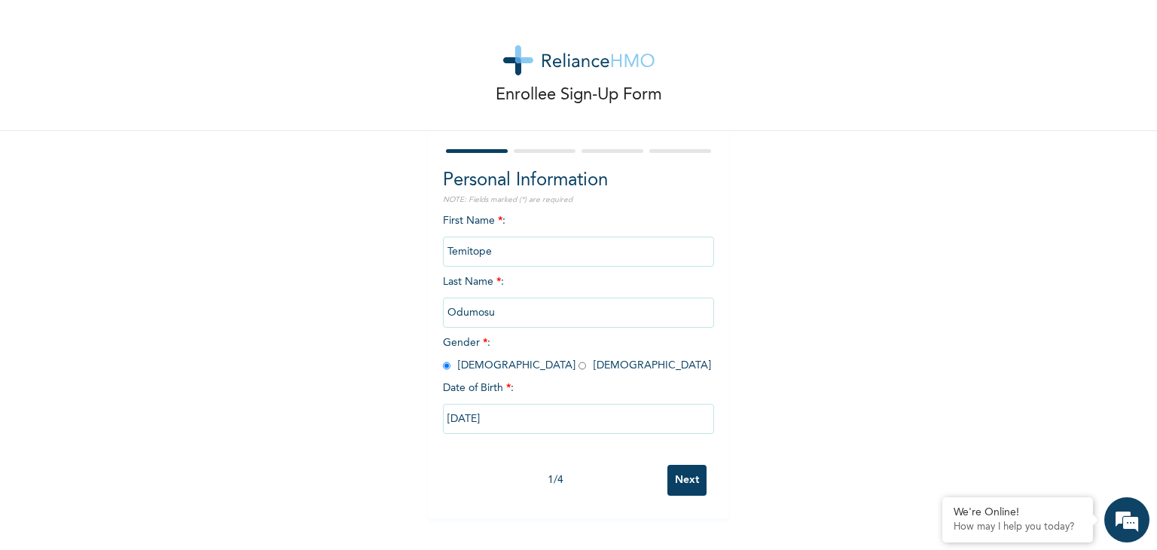
click at [687, 483] on input "Next" at bounding box center [686, 480] width 39 height 31
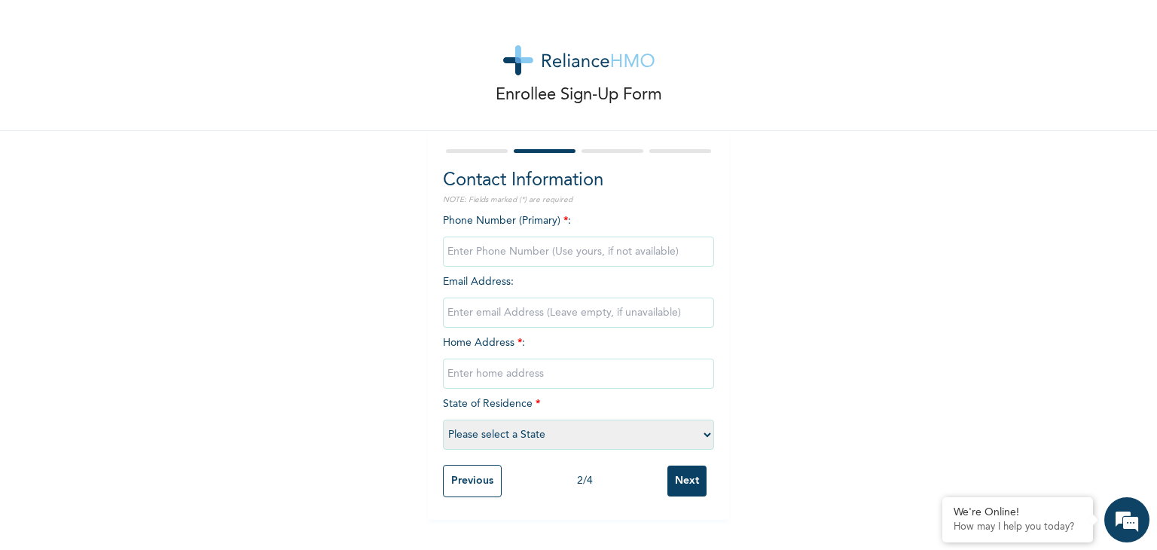
click at [479, 256] on input "phone" at bounding box center [578, 252] width 271 height 30
type input "08029571741"
click at [482, 314] on input "email" at bounding box center [578, 313] width 271 height 30
type input "[EMAIL_ADDRESS][DOMAIN_NAME]"
click at [533, 374] on input "text" at bounding box center [578, 374] width 271 height 30
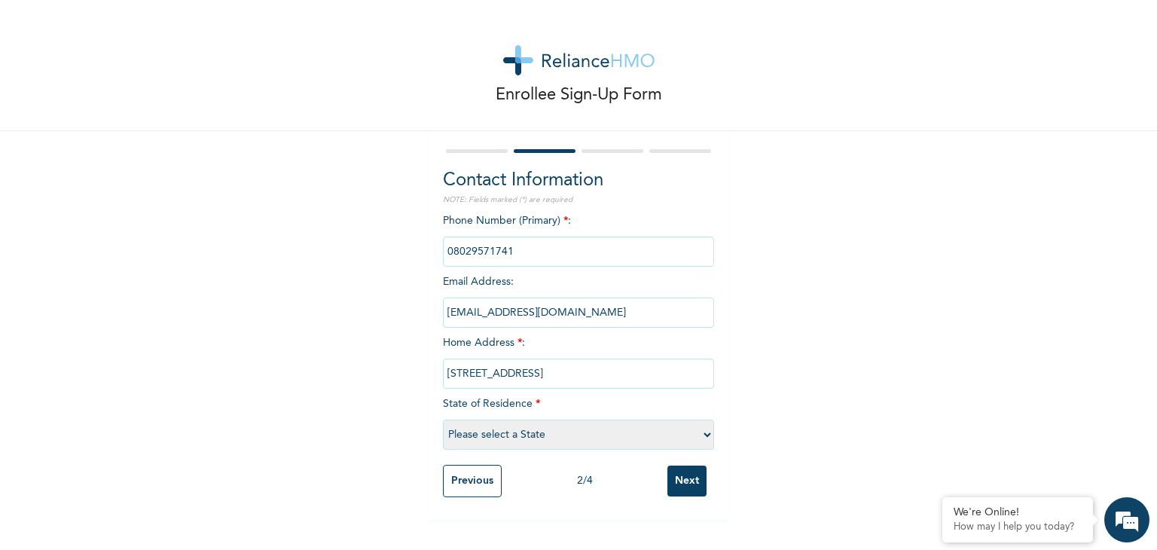
type input "[STREET_ADDRESS]"
click at [530, 432] on select "Please select a State [PERSON_NAME] (FCT) [PERSON_NAME] Ibom [GEOGRAPHIC_DATA] …" at bounding box center [578, 435] width 271 height 30
click at [443, 420] on select "Please select a State [PERSON_NAME] (FCT) [PERSON_NAME] Ibom [GEOGRAPHIC_DATA] …" at bounding box center [578, 435] width 271 height 30
click at [482, 432] on select "Please select a State [PERSON_NAME] (FCT) [PERSON_NAME] Ibom [GEOGRAPHIC_DATA] …" at bounding box center [578, 435] width 271 height 30
select select "25"
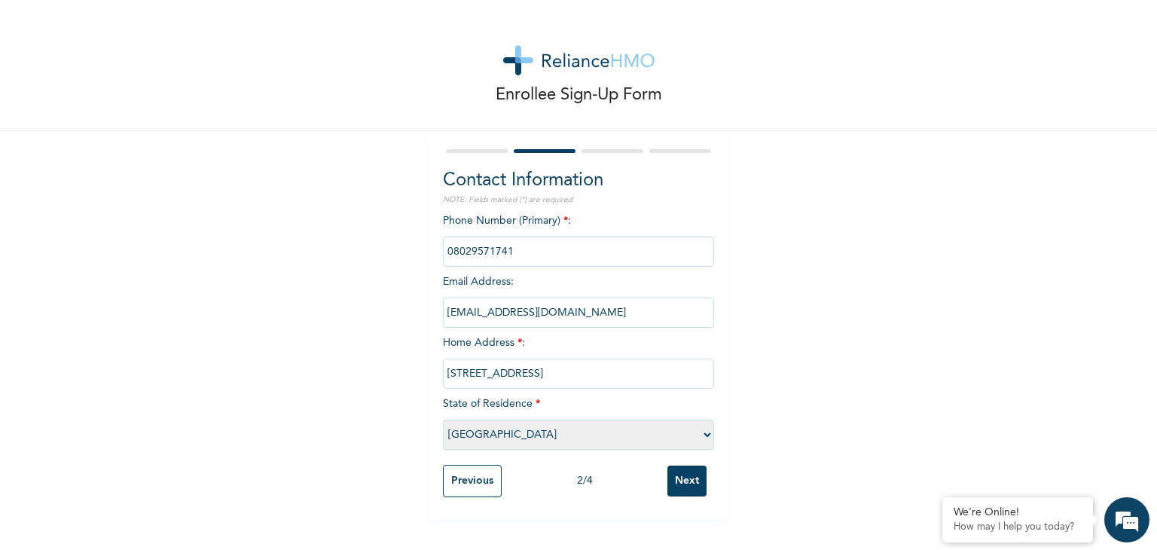
click at [443, 420] on select "Please select a State [PERSON_NAME] (FCT) [PERSON_NAME] Ibom [GEOGRAPHIC_DATA] …" at bounding box center [578, 435] width 271 height 30
click at [675, 483] on input "Next" at bounding box center [686, 481] width 39 height 31
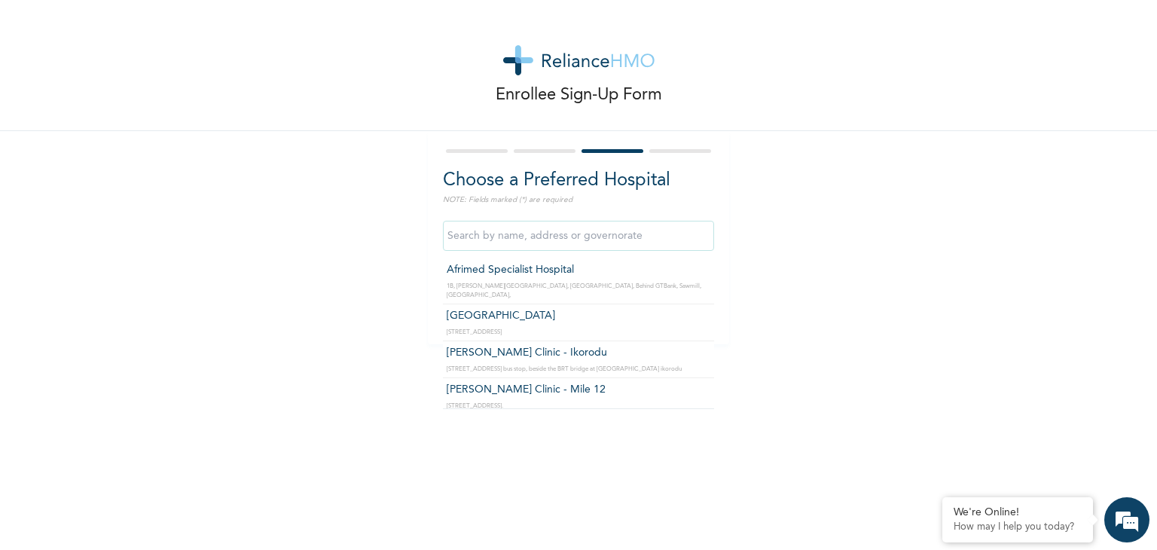
click at [482, 243] on input "text" at bounding box center [578, 236] width 271 height 30
type input "Ladi-[GEOGRAPHIC_DATA]"
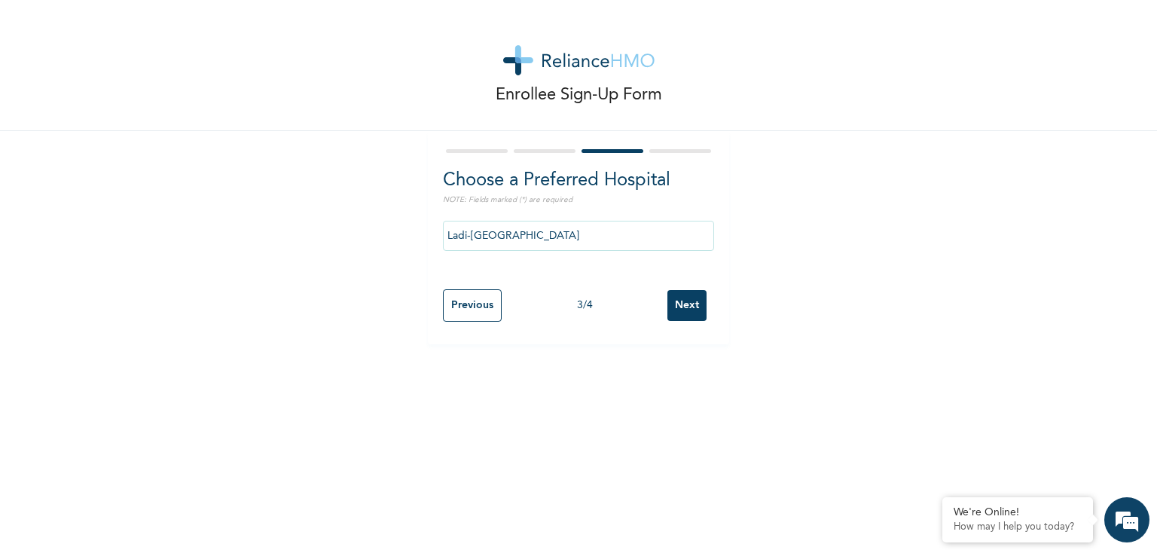
click at [681, 310] on input "Next" at bounding box center [686, 305] width 39 height 31
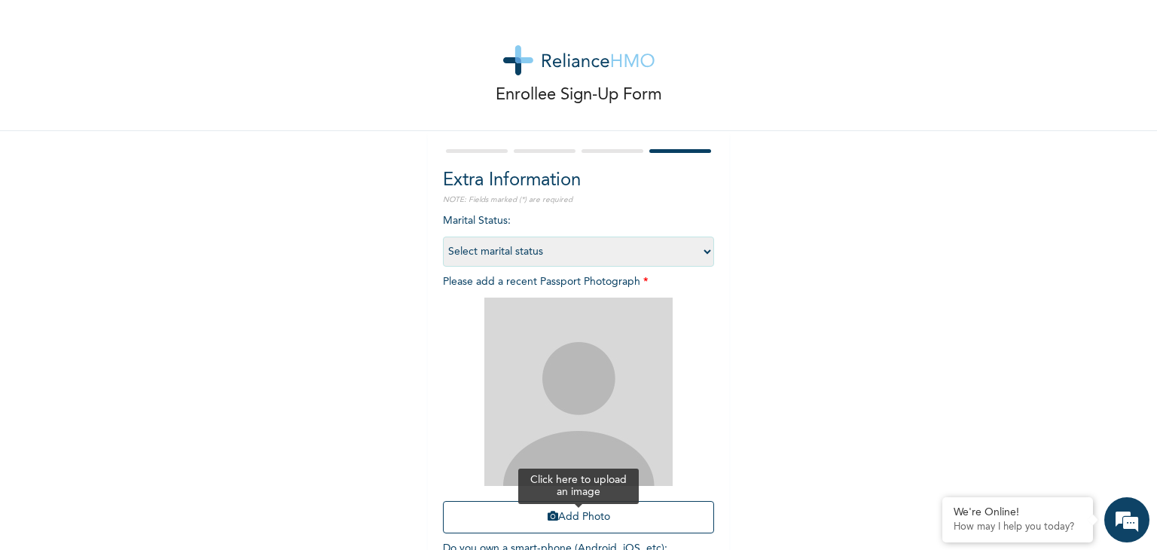
click at [585, 519] on button "Add Photo" at bounding box center [578, 517] width 271 height 32
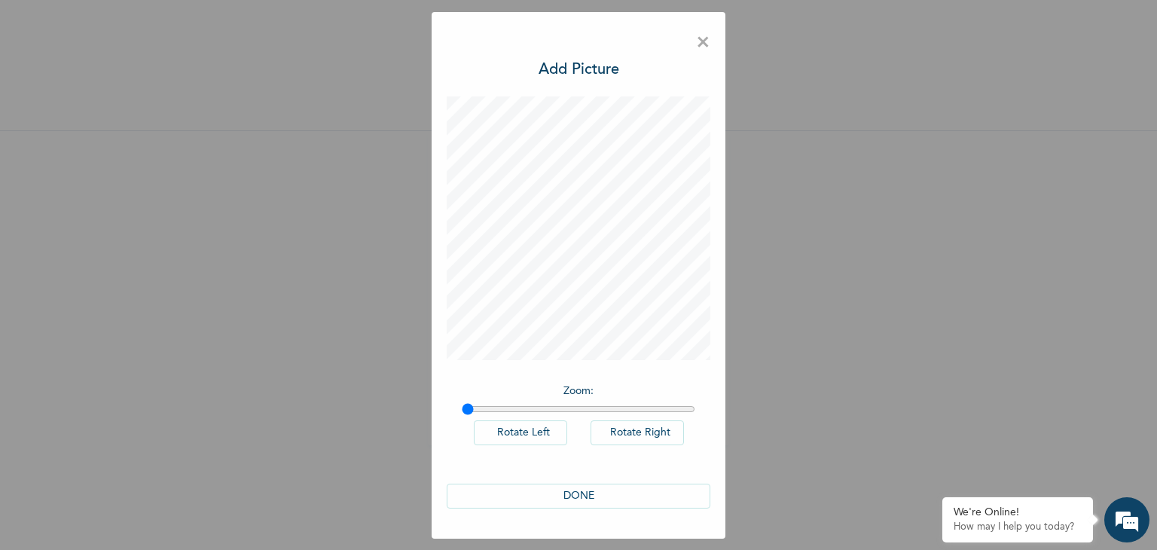
click at [575, 495] on button "DONE" at bounding box center [579, 496] width 264 height 25
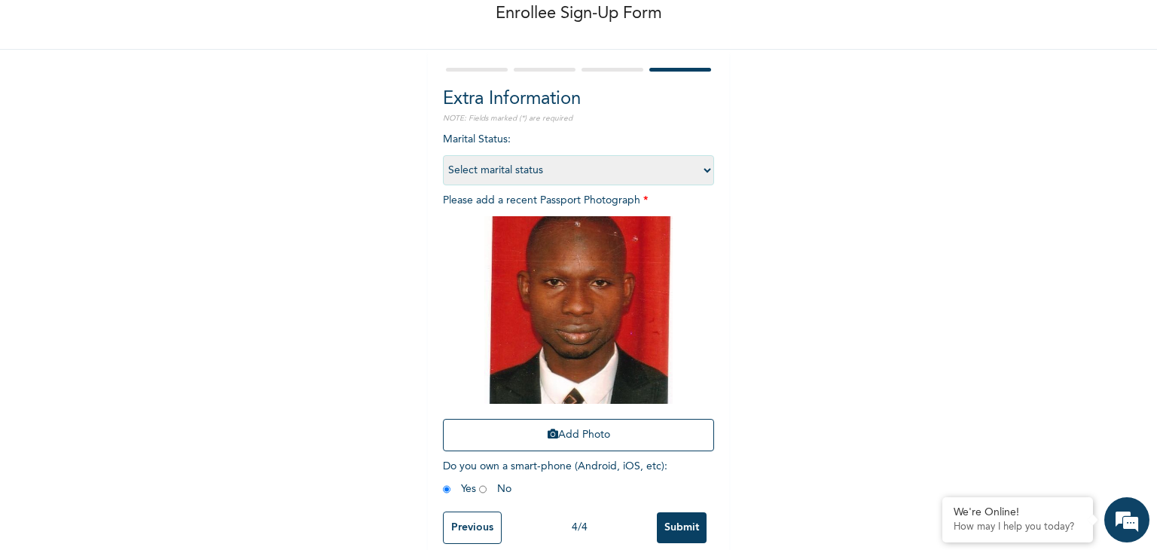
scroll to position [84, 0]
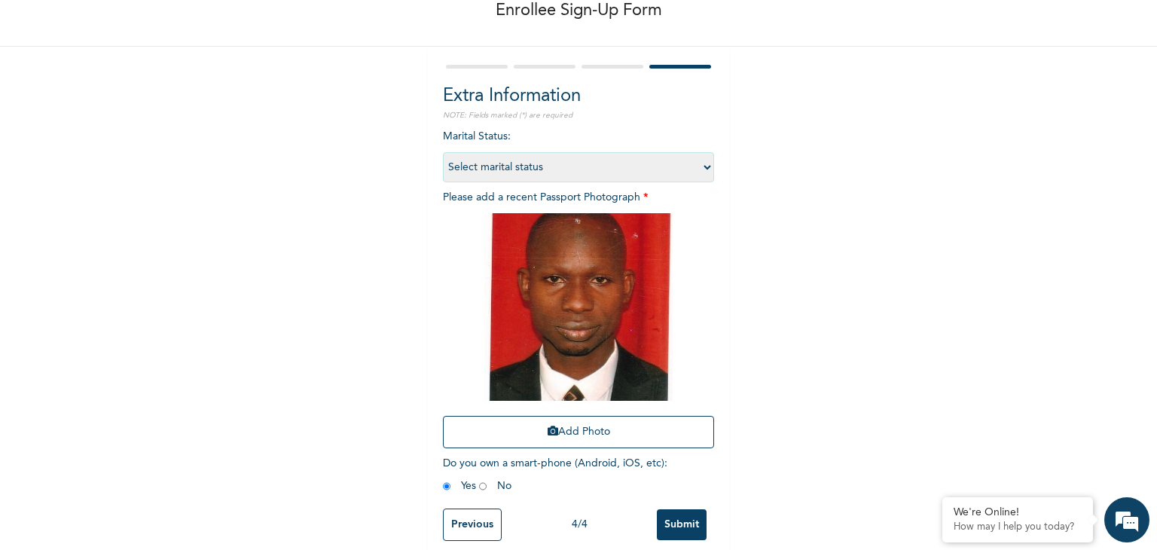
click at [676, 525] on input "Submit" at bounding box center [682, 524] width 50 height 31
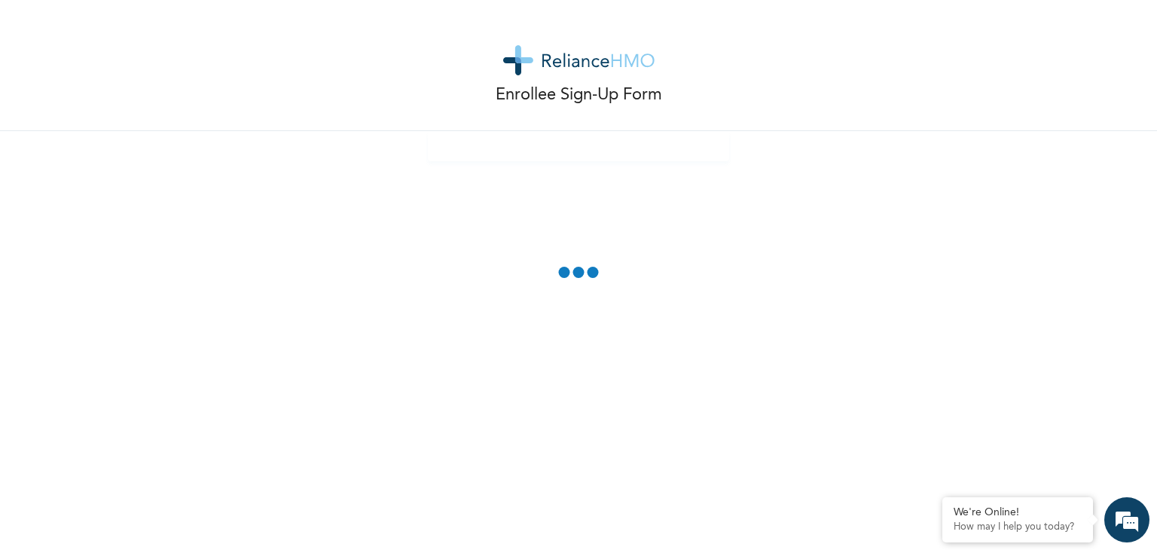
scroll to position [0, 0]
